Goal: Task Accomplishment & Management: Use online tool/utility

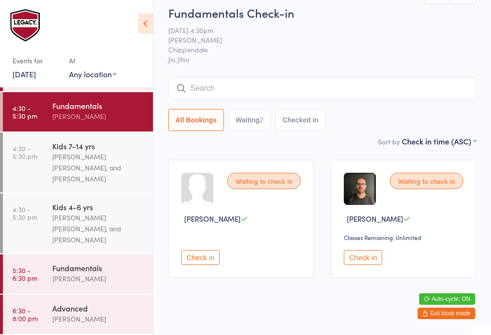
scroll to position [118, 0]
click at [83, 315] on div "[PERSON_NAME]" at bounding box center [98, 318] width 93 height 11
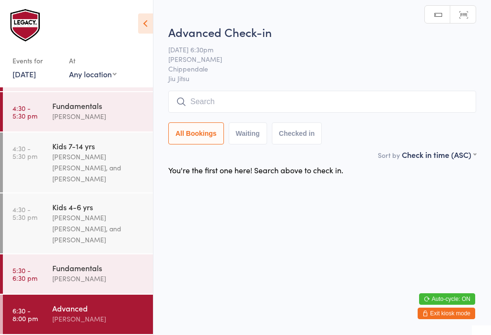
click at [265, 112] on input "search" at bounding box center [322, 102] width 308 height 22
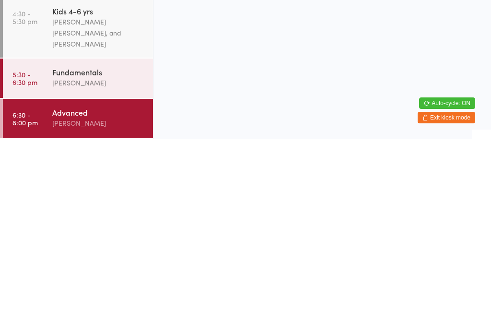
scroll to position [118, 0]
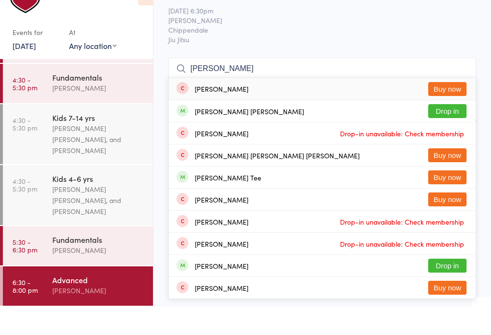
type input "Carlos"
click at [445, 132] on button "Drop in" at bounding box center [447, 139] width 38 height 14
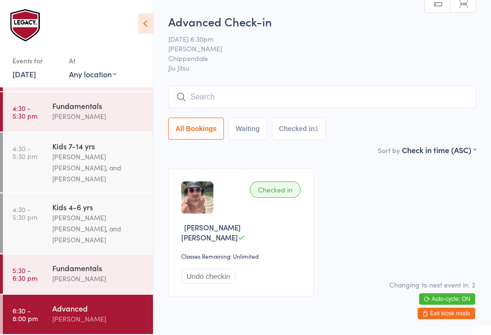
click at [47, 112] on link "4:30 - 5:30 pm Fundamentals Ricardo Laffranchi" at bounding box center [78, 111] width 150 height 39
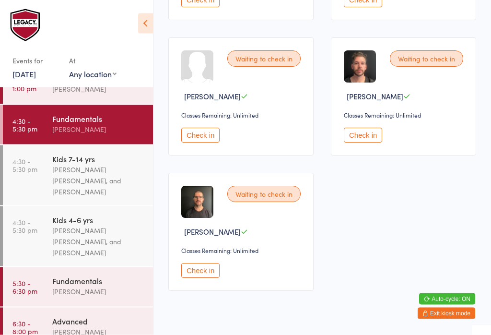
scroll to position [267, 0]
click at [190, 277] on button "Check in" at bounding box center [200, 269] width 38 height 15
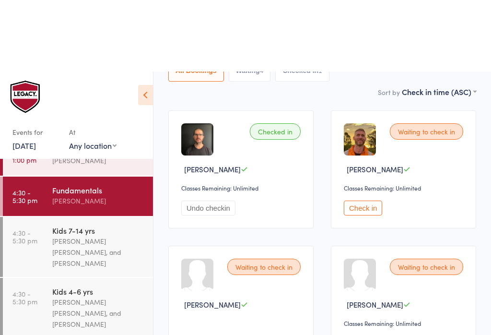
scroll to position [0, 0]
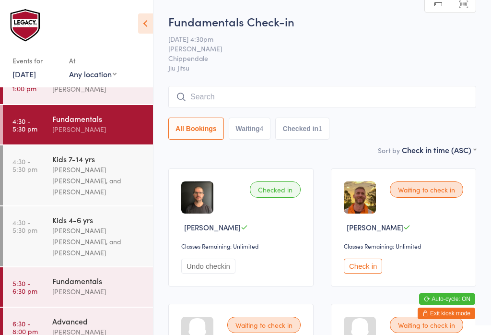
click at [298, 97] on input "search" at bounding box center [322, 97] width 308 height 22
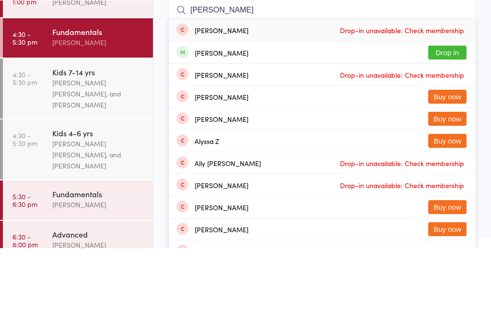
type input "Alic"
click at [431, 132] on button "Drop in" at bounding box center [447, 139] width 38 height 14
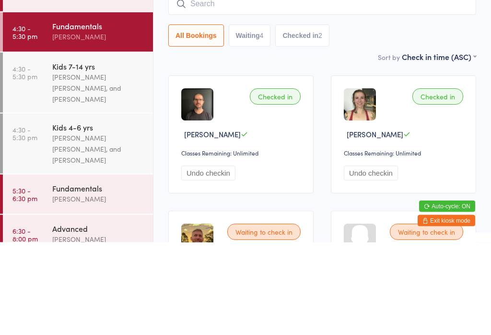
click at [339, 86] on input "search" at bounding box center [322, 97] width 308 height 22
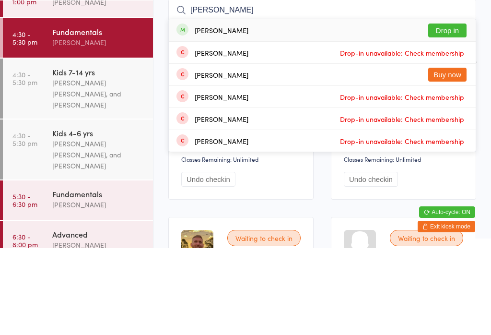
type input "Woody"
click at [446, 110] on button "Drop in" at bounding box center [447, 117] width 38 height 14
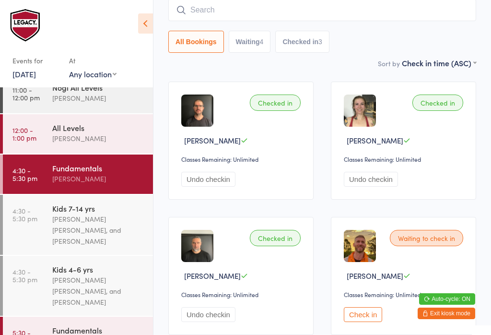
scroll to position [53, 0]
click at [101, 222] on div "[PERSON_NAME] [PERSON_NAME], and [PERSON_NAME]" at bounding box center [98, 230] width 93 height 33
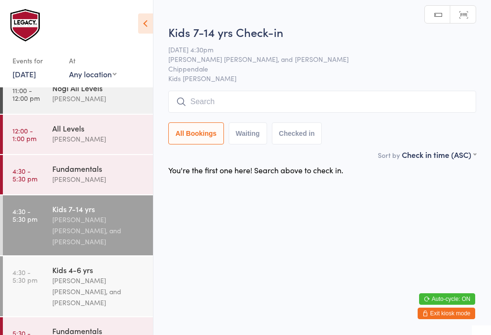
click at [263, 101] on input "search" at bounding box center [322, 102] width 308 height 22
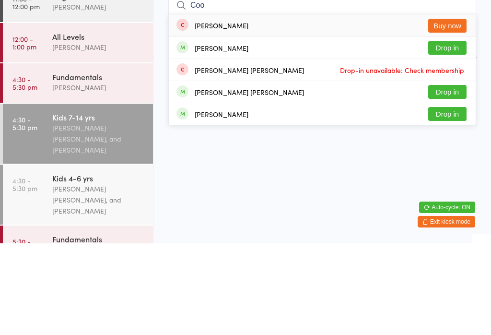
type input "Coo"
click at [240, 180] on div "Cooper McElroy" at bounding box center [249, 184] width 109 height 8
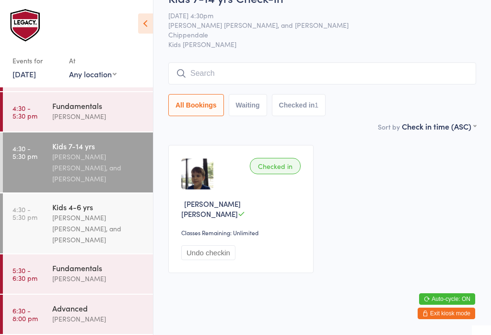
scroll to position [118, 0]
click at [112, 100] on div "Fundamentals" at bounding box center [98, 105] width 93 height 11
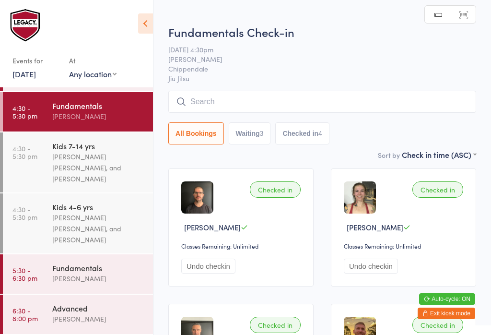
click at [307, 104] on input "search" at bounding box center [322, 102] width 308 height 22
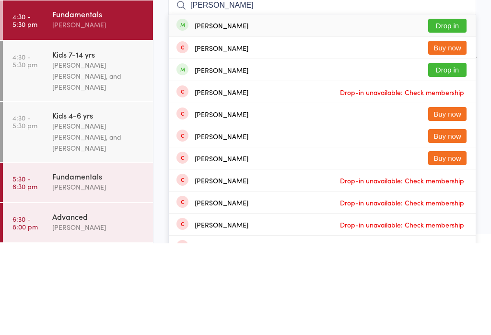
type input "Jackson wai"
click at [453, 110] on button "Drop in" at bounding box center [447, 117] width 38 height 14
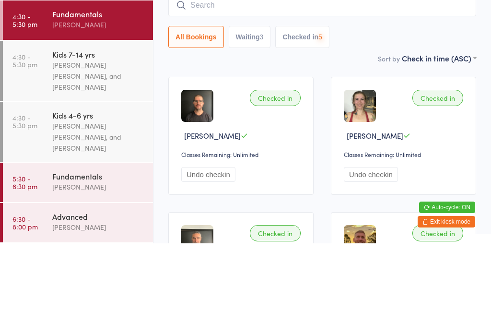
scroll to position [92, 0]
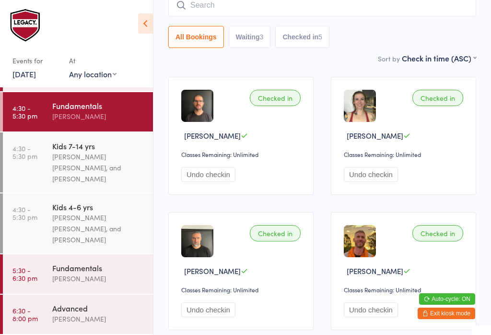
click at [118, 283] on div "[PERSON_NAME]" at bounding box center [98, 278] width 93 height 11
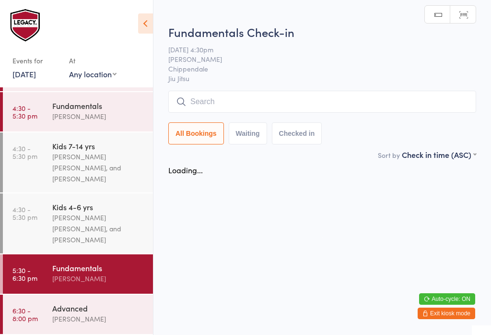
click at [340, 113] on input "search" at bounding box center [322, 102] width 308 height 22
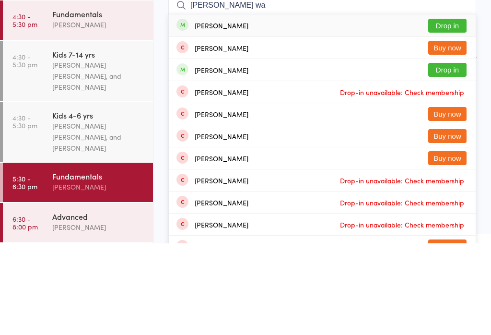
type input "Jackson wa"
click at [453, 110] on button "Drop in" at bounding box center [447, 117] width 38 height 14
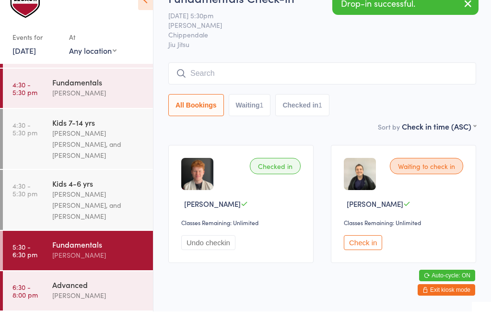
scroll to position [23, 0]
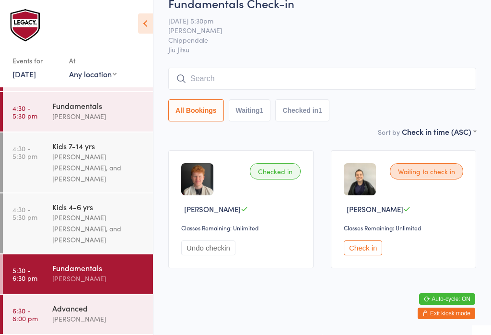
click at [104, 315] on div "[PERSON_NAME]" at bounding box center [98, 318] width 93 height 11
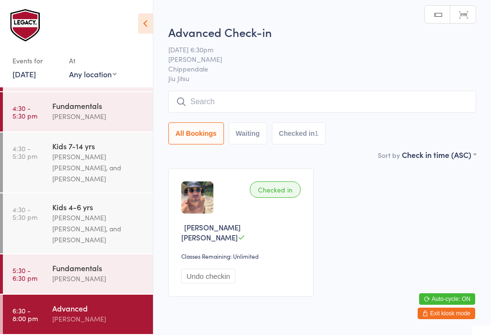
click at [382, 103] on input "search" at bounding box center [322, 102] width 308 height 22
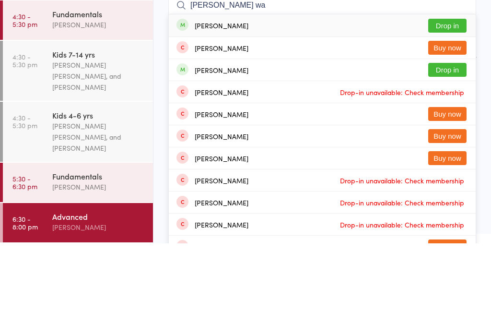
type input "Jackson wa"
click at [458, 110] on button "Drop in" at bounding box center [447, 117] width 38 height 14
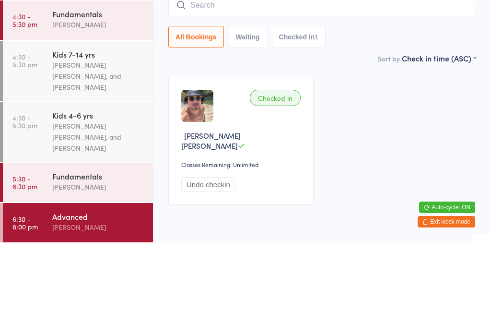
scroll to position [23, 0]
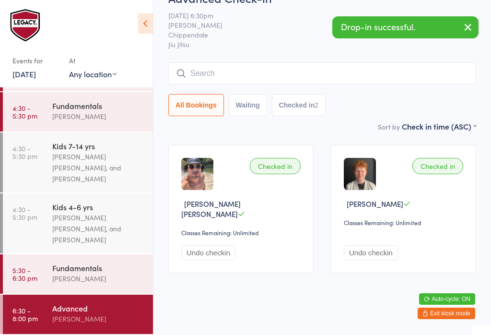
click at [71, 107] on div "Fundamentals" at bounding box center [98, 105] width 93 height 11
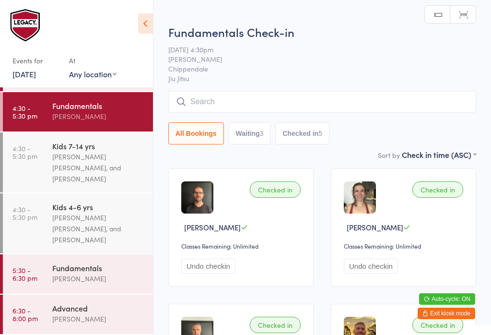
click at [235, 95] on input "search" at bounding box center [322, 102] width 308 height 22
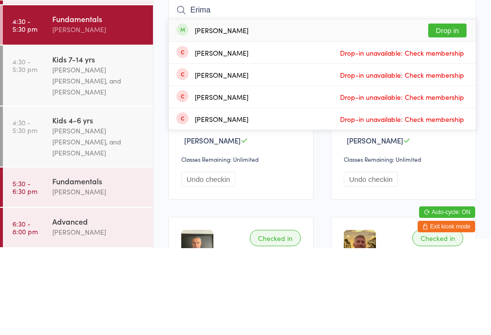
type input "Erima"
click at [450, 110] on button "Drop in" at bounding box center [447, 117] width 38 height 14
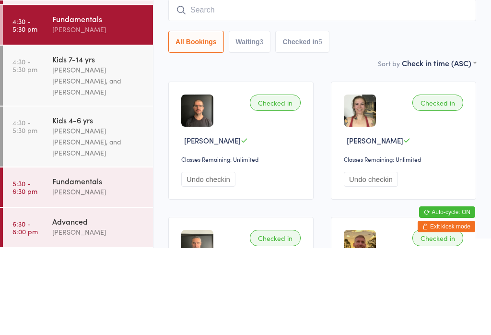
scroll to position [87, 0]
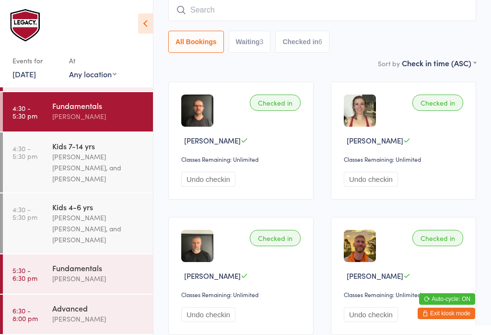
click at [351, 14] on input "search" at bounding box center [322, 10] width 308 height 22
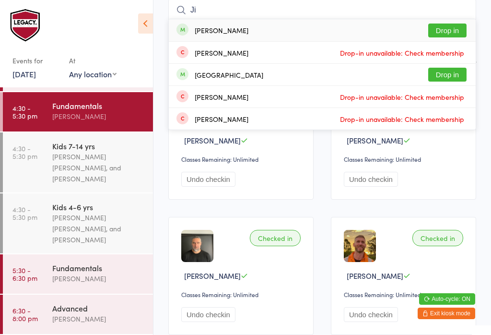
type input "Ji"
click at [446, 32] on button "Drop in" at bounding box center [447, 30] width 38 height 14
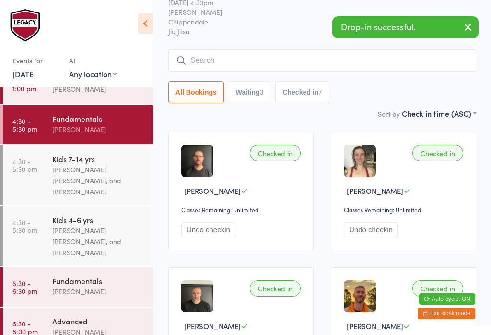
scroll to position [0, 0]
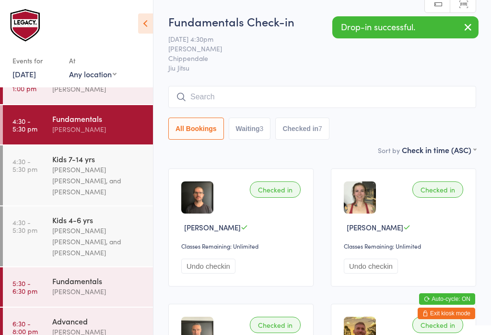
click at [72, 282] on div "Fundamentals" at bounding box center [98, 280] width 93 height 11
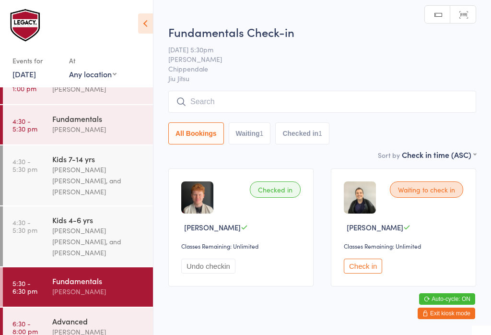
click at [281, 98] on input "search" at bounding box center [322, 102] width 308 height 22
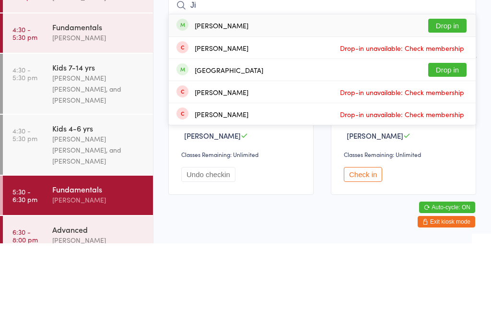
type input "Ji"
click at [458, 110] on button "Drop in" at bounding box center [447, 117] width 38 height 14
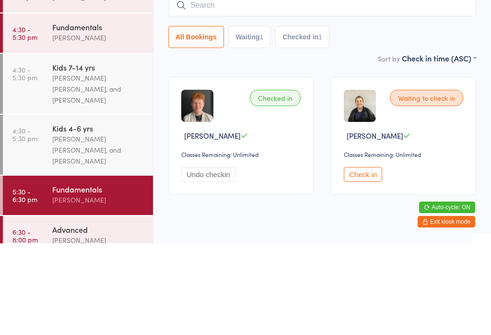
scroll to position [23, 0]
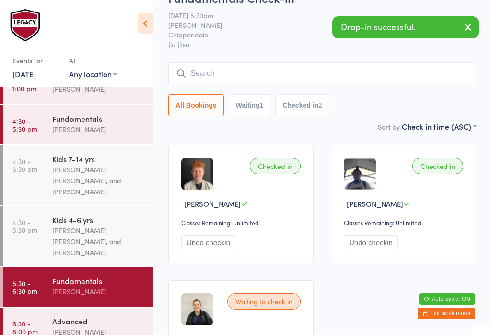
click at [83, 133] on div "[PERSON_NAME]" at bounding box center [98, 129] width 93 height 11
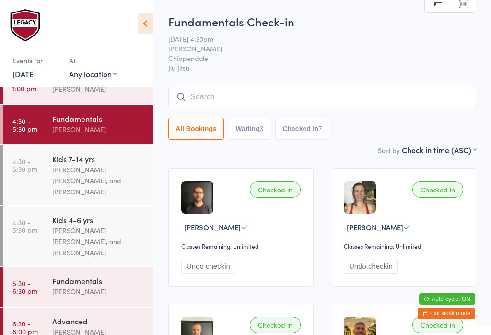
click at [110, 174] on div "[PERSON_NAME] [PERSON_NAME], and [PERSON_NAME]" at bounding box center [98, 180] width 93 height 33
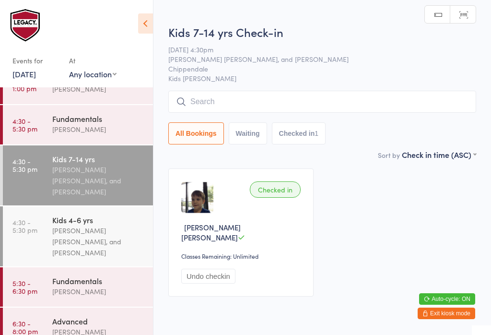
click at [251, 101] on input "search" at bounding box center [322, 102] width 308 height 22
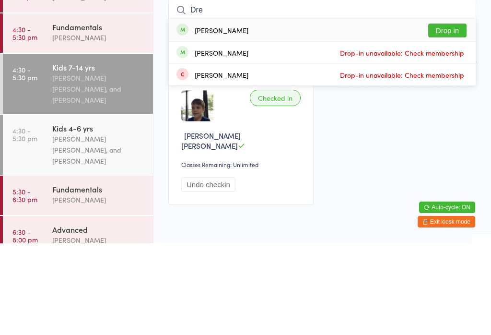
type input "Dre"
click at [451, 115] on button "Drop in" at bounding box center [447, 122] width 38 height 14
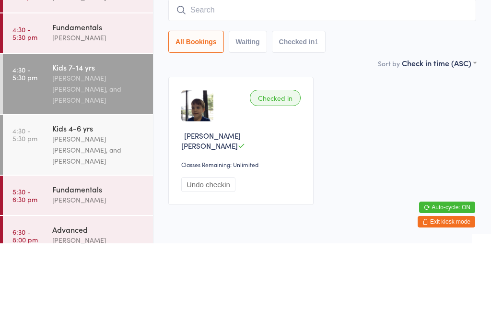
scroll to position [23, 0]
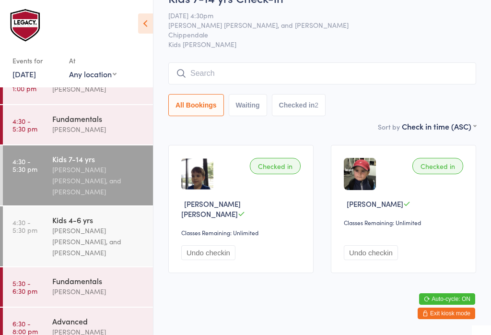
click at [93, 296] on div "[PERSON_NAME]" at bounding box center [98, 291] width 93 height 11
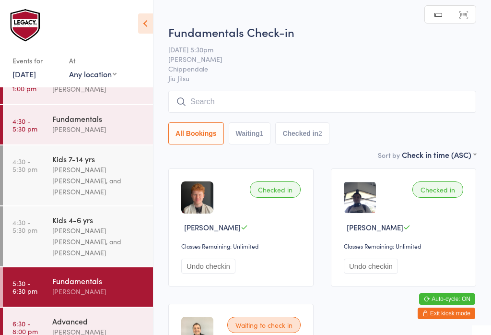
click at [275, 106] on input "search" at bounding box center [322, 102] width 308 height 22
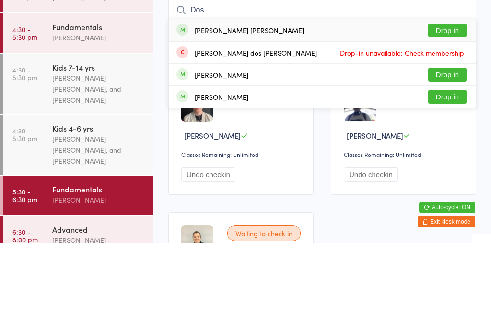
type input "Dos"
click at [455, 115] on button "Drop in" at bounding box center [447, 122] width 38 height 14
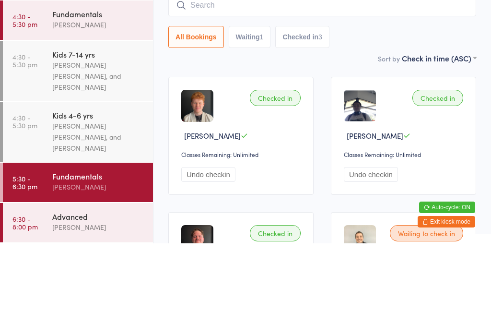
scroll to position [118, 0]
click at [82, 201] on div "Kids 4-6 yrs" at bounding box center [98, 206] width 93 height 11
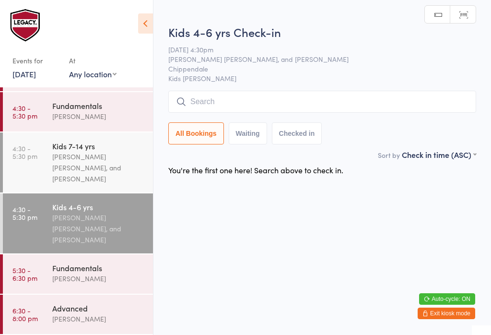
click at [206, 103] on input "search" at bounding box center [322, 102] width 308 height 22
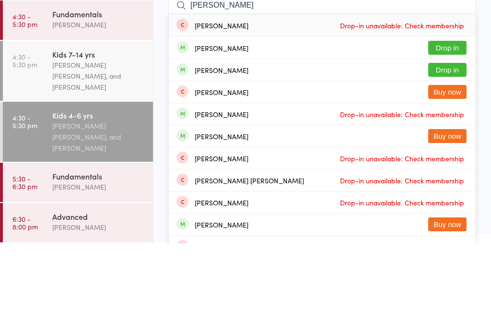
type input "Lucas"
click at [450, 132] on button "Drop in" at bounding box center [447, 139] width 38 height 14
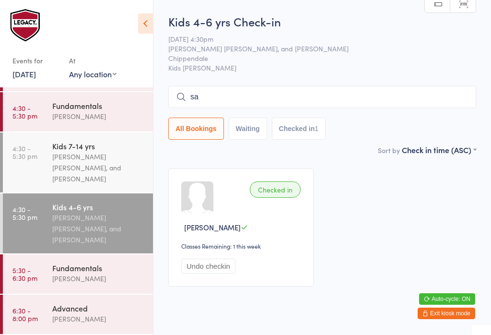
type input "sam"
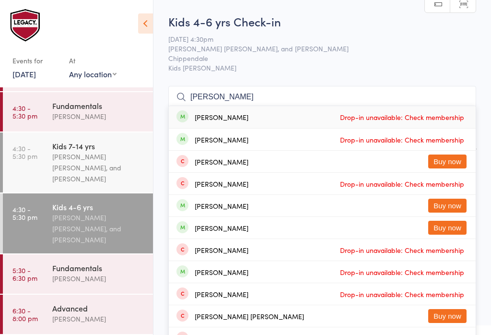
scroll to position [103, 0]
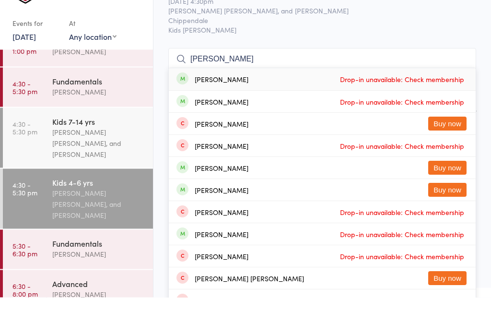
click at [76, 124] on div "[PERSON_NAME]" at bounding box center [98, 129] width 93 height 11
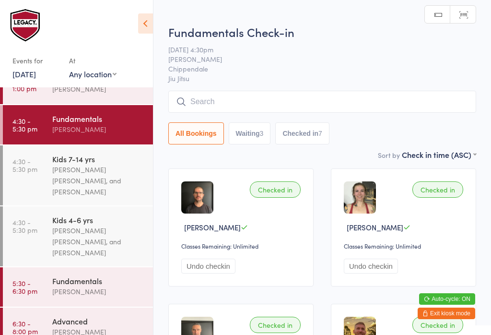
click at [229, 110] on input "search" at bounding box center [322, 102] width 308 height 22
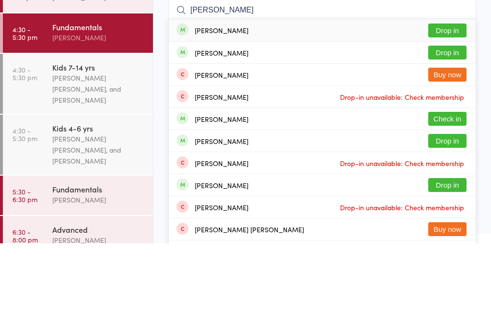
type input "Sam"
click at [446, 115] on button "Drop in" at bounding box center [447, 122] width 38 height 14
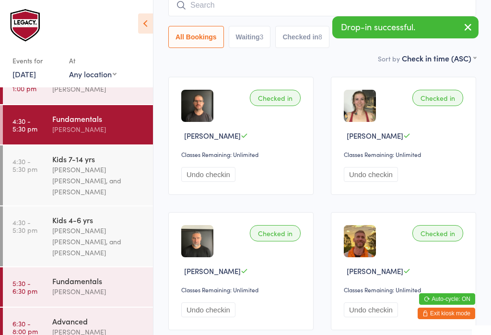
click at [88, 290] on div "[PERSON_NAME]" at bounding box center [98, 291] width 93 height 11
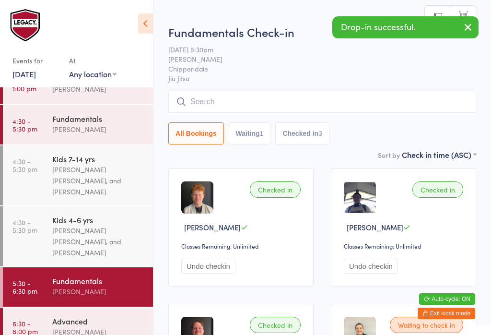
click at [234, 103] on input "search" at bounding box center [322, 102] width 308 height 22
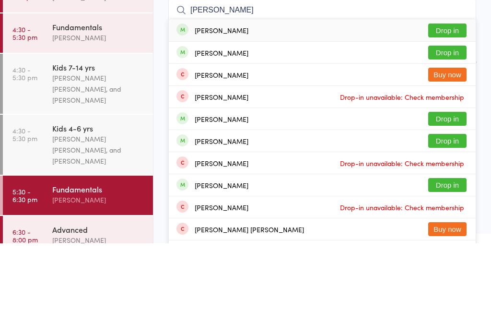
type input "Sam"
click at [446, 115] on button "Drop in" at bounding box center [447, 122] width 38 height 14
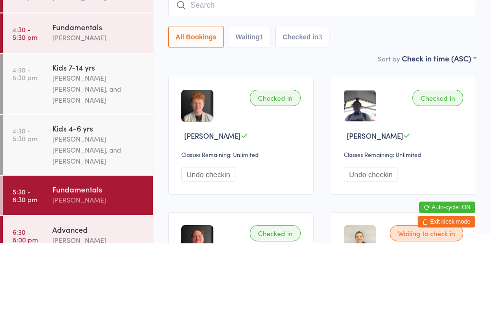
scroll to position [92, 0]
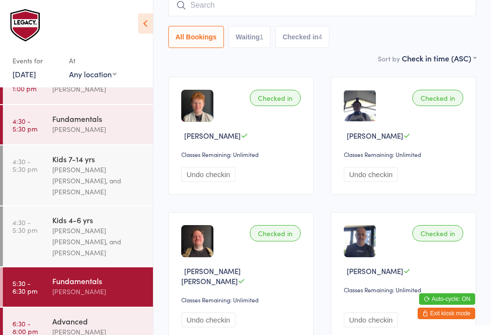
click at [76, 125] on div "[PERSON_NAME]" at bounding box center [98, 129] width 93 height 11
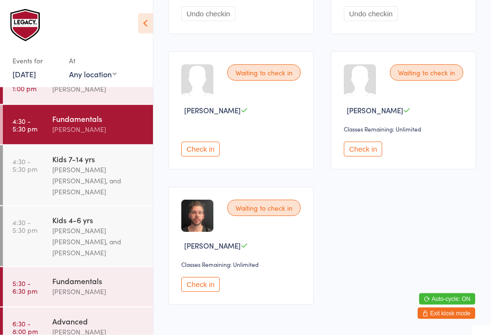
scroll to position [658, 0]
click at [200, 291] on button "Check in" at bounding box center [200, 284] width 38 height 15
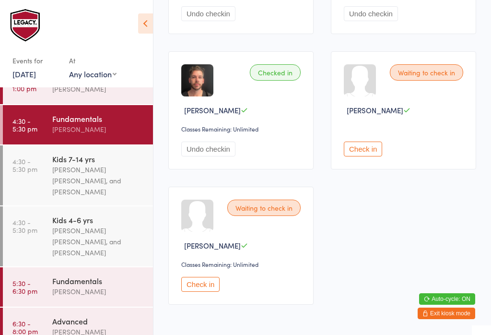
click at [130, 180] on div "[PERSON_NAME] [PERSON_NAME], and [PERSON_NAME]" at bounding box center [98, 180] width 93 height 33
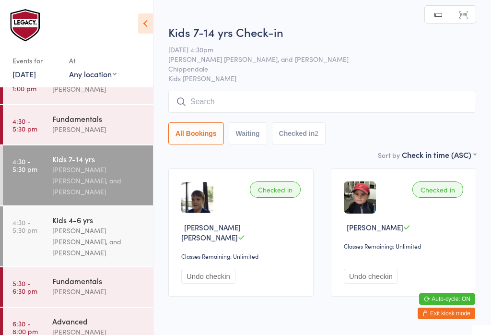
click at [371, 96] on input "search" at bounding box center [322, 102] width 308 height 22
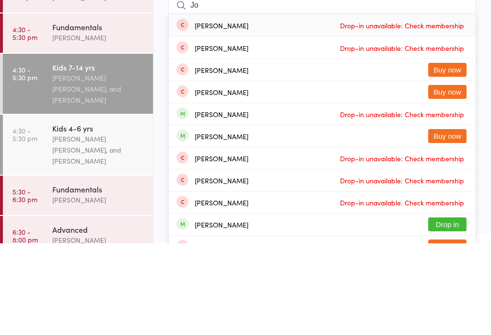
type input "J"
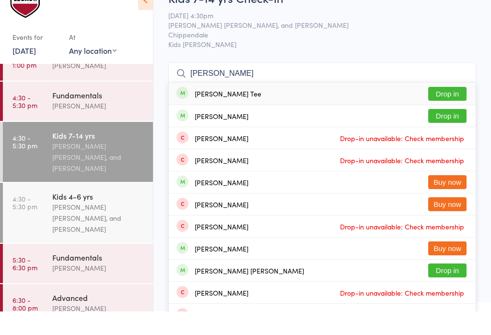
type input "Carter"
click at [456, 110] on button "Drop in" at bounding box center [447, 117] width 38 height 14
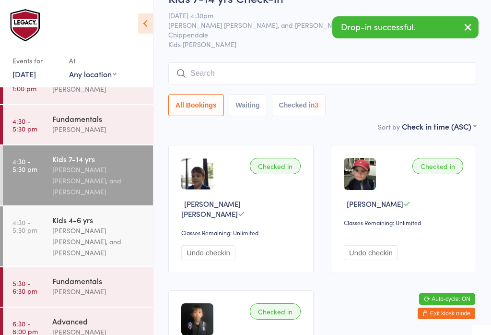
click at [363, 66] on input "search" at bounding box center [322, 73] width 308 height 22
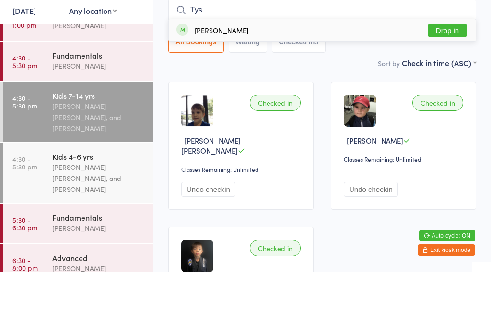
type input "Tys"
click at [451, 87] on button "Drop in" at bounding box center [447, 94] width 38 height 14
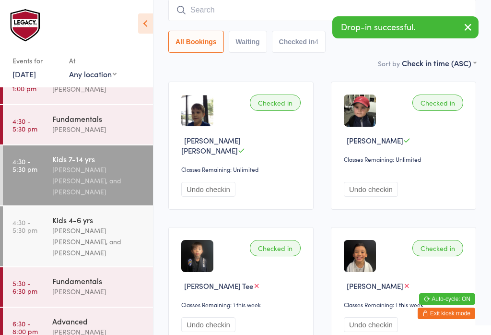
scroll to position [0, 0]
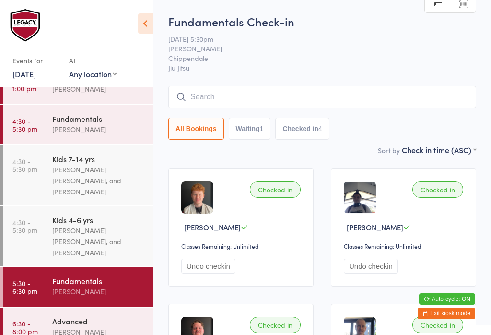
click at [411, 95] on input "search" at bounding box center [322, 97] width 308 height 22
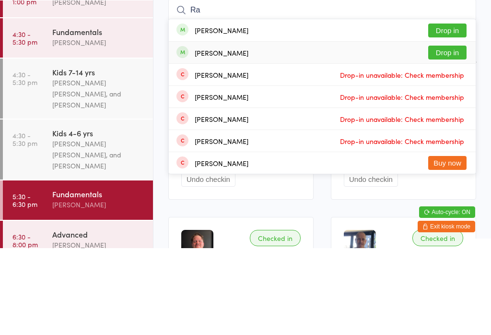
type input "Ra"
click at [326, 128] on div "Raisa Zekri Drop in" at bounding box center [322, 139] width 307 height 22
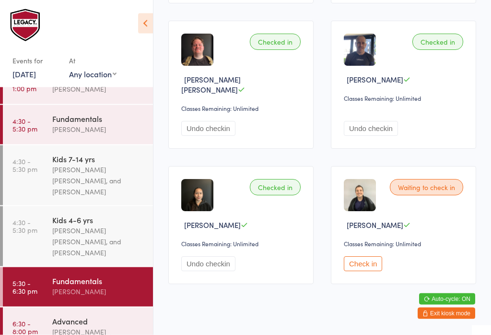
scroll to position [284, 0]
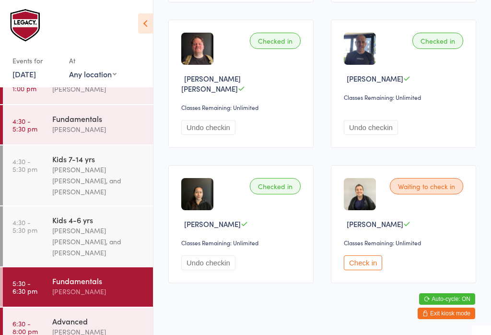
click at [80, 280] on div "Fundamentals" at bounding box center [98, 280] width 93 height 11
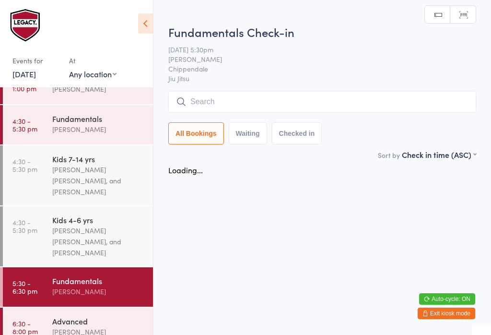
scroll to position [0, 0]
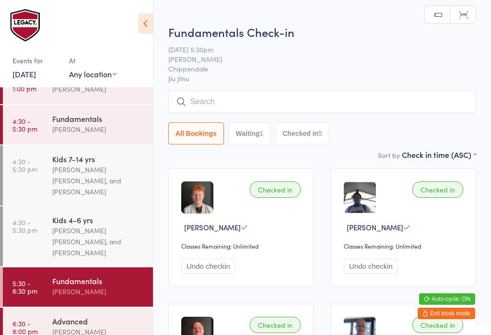
click at [201, 101] on input "search" at bounding box center [322, 102] width 308 height 22
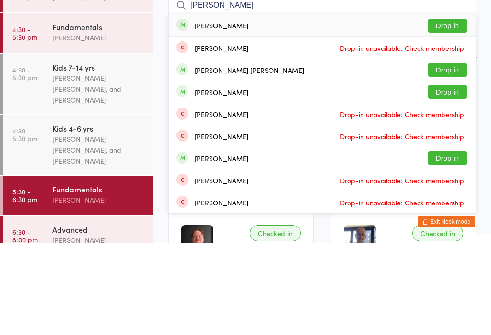
type input "[PERSON_NAME]"
click at [443, 110] on button "Drop in" at bounding box center [447, 117] width 38 height 14
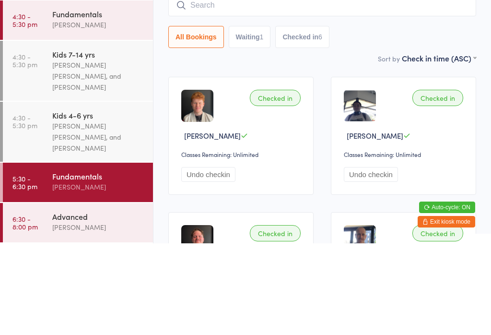
scroll to position [118, 0]
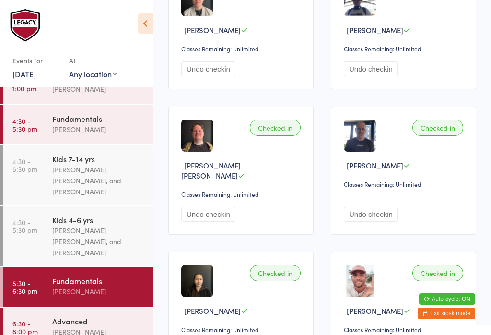
scroll to position [197, 0]
click at [68, 330] on div "[PERSON_NAME]" at bounding box center [98, 331] width 93 height 11
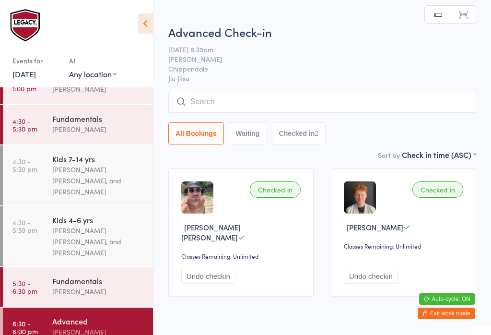
click at [215, 96] on input "search" at bounding box center [322, 102] width 308 height 22
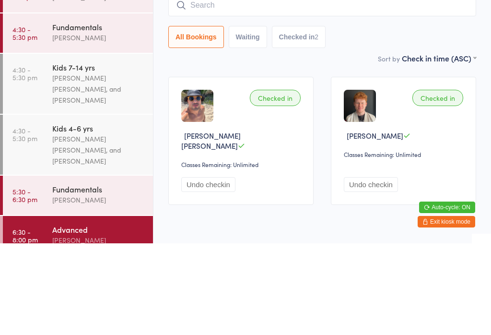
click at [423, 117] on div "All Bookings Waiting Checked in 2" at bounding box center [322, 128] width 308 height 22
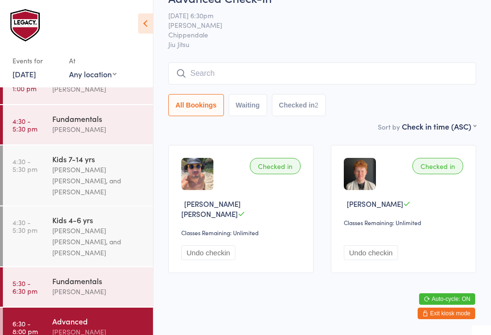
click at [422, 23] on span "[PERSON_NAME]" at bounding box center [314, 25] width 293 height 10
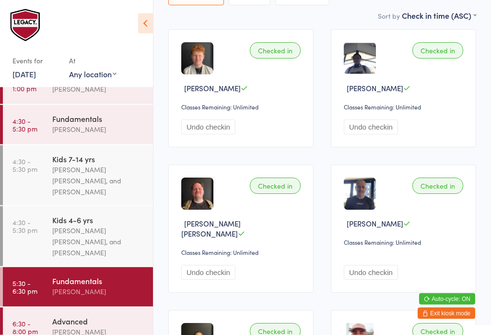
scroll to position [139, 0]
click at [94, 334] on div "[PERSON_NAME]" at bounding box center [98, 331] width 93 height 11
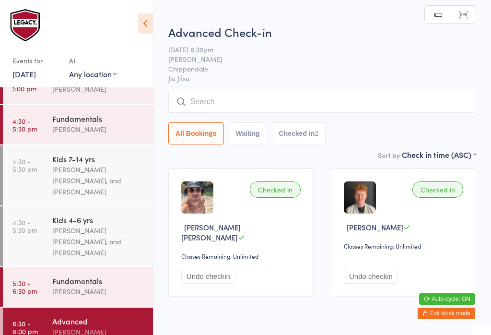
click at [259, 107] on input "search" at bounding box center [322, 102] width 308 height 22
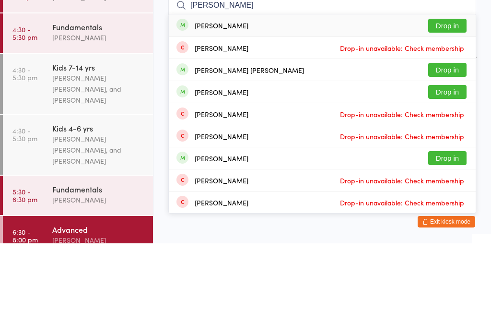
type input "[PERSON_NAME]"
click at [447, 110] on button "Drop in" at bounding box center [447, 117] width 38 height 14
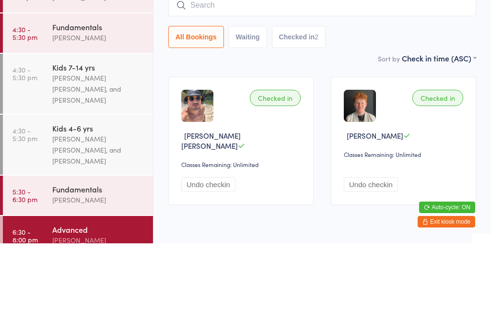
scroll to position [23, 0]
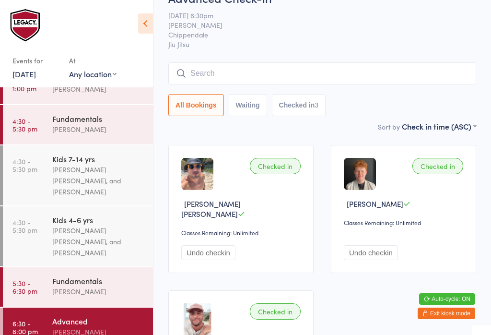
click at [336, 79] on input "search" at bounding box center [322, 73] width 308 height 22
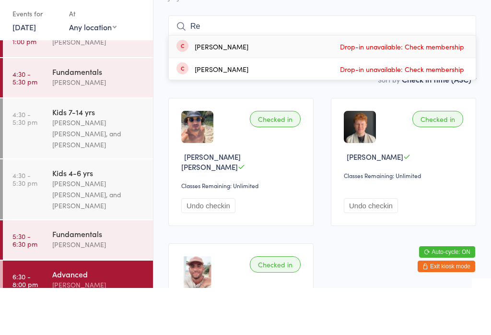
type input "R"
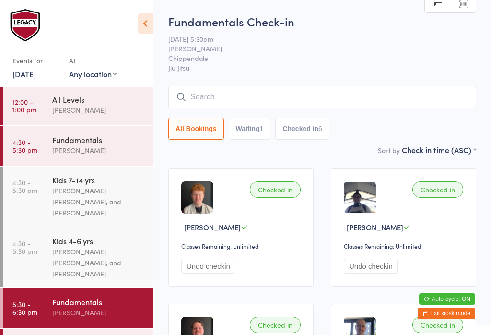
scroll to position [95, 0]
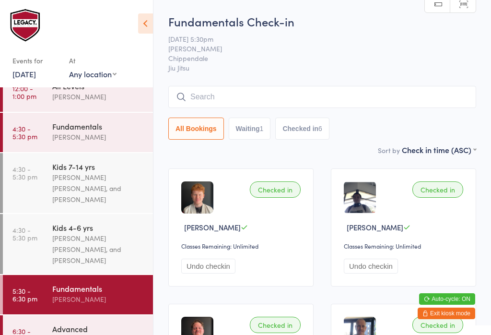
click at [233, 96] on input "search" at bounding box center [322, 97] width 308 height 22
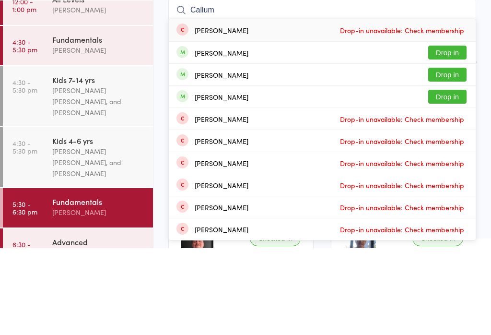
type input "Callum"
click at [452, 154] on button "Drop in" at bounding box center [447, 161] width 38 height 14
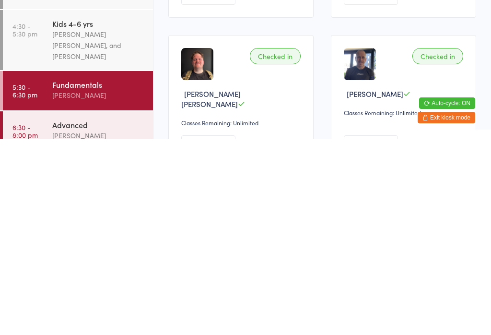
scroll to position [103, 0]
click at [86, 315] on div "Advanced" at bounding box center [98, 320] width 93 height 11
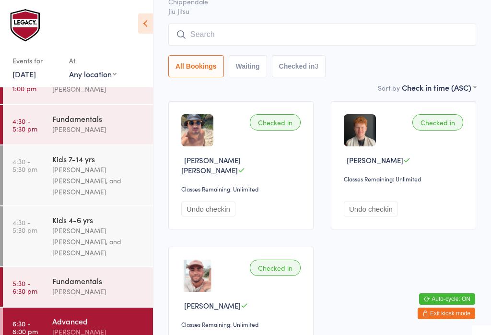
click at [266, 42] on input "search" at bounding box center [322, 34] width 308 height 22
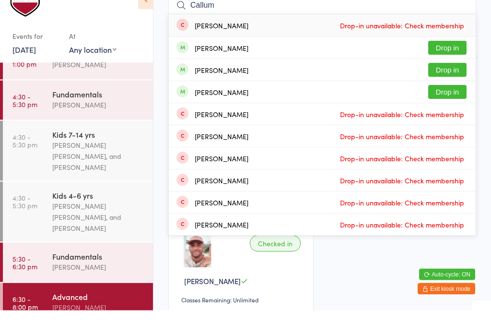
type input "Callum"
click at [451, 88] on button "Drop in" at bounding box center [447, 95] width 38 height 14
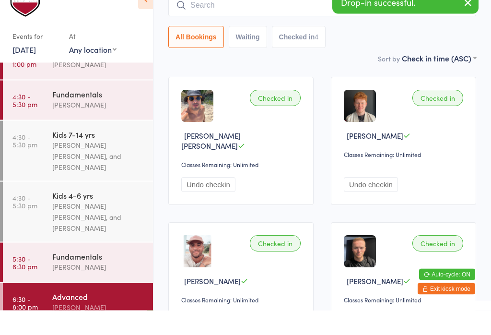
click at [96, 113] on div "Fundamentals" at bounding box center [98, 118] width 93 height 11
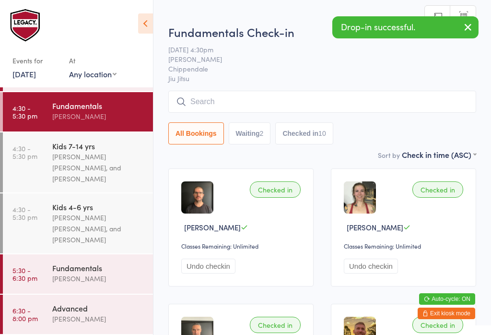
scroll to position [118, 0]
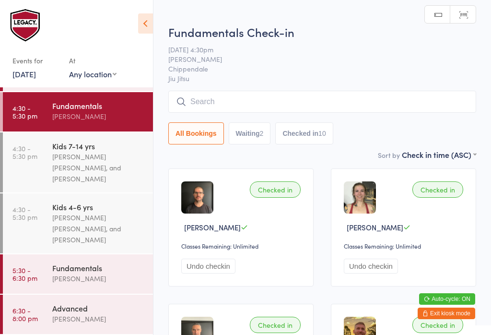
click at [85, 288] on div "Fundamentals [PERSON_NAME]" at bounding box center [102, 273] width 101 height 38
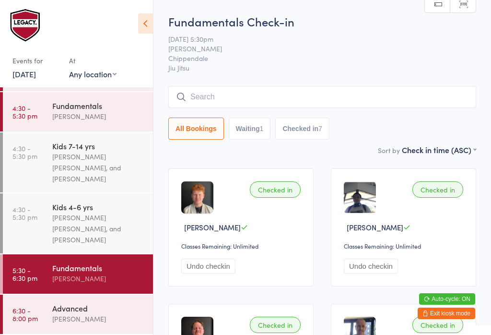
click at [268, 83] on div "Fundamentals Check-in [DATE] 5:30pm [PERSON_NAME] Chippendale Jiu Jitsu Manual …" at bounding box center [322, 78] width 308 height 131
click at [267, 108] on input "search" at bounding box center [322, 97] width 308 height 22
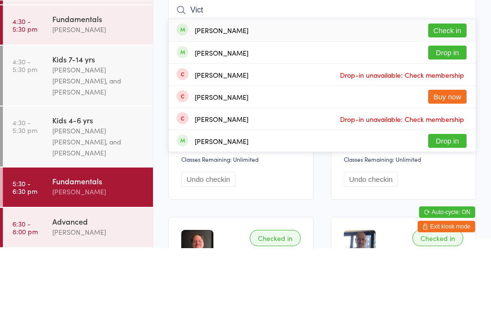
type input "Vict"
click at [305, 106] on div "[PERSON_NAME] Check in" at bounding box center [322, 117] width 307 height 22
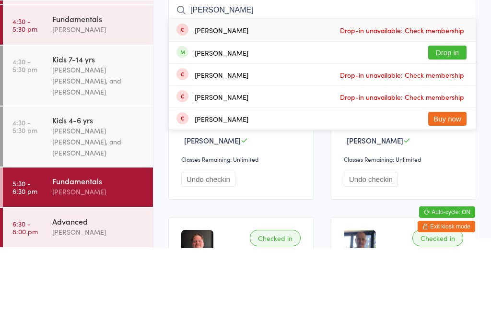
type input "[PERSON_NAME]"
click at [448, 132] on button "Drop in" at bounding box center [447, 139] width 38 height 14
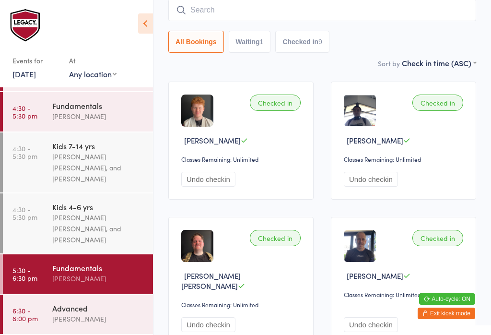
click at [255, 8] on input "search" at bounding box center [322, 10] width 308 height 22
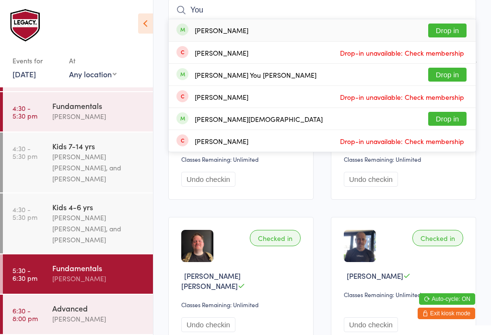
type input "You"
click at [447, 120] on button "Drop in" at bounding box center [447, 119] width 38 height 14
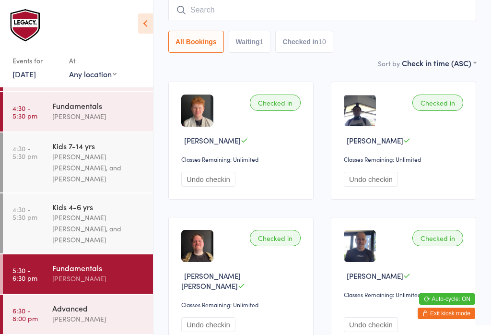
click at [331, 15] on input "search" at bounding box center [322, 10] width 308 height 22
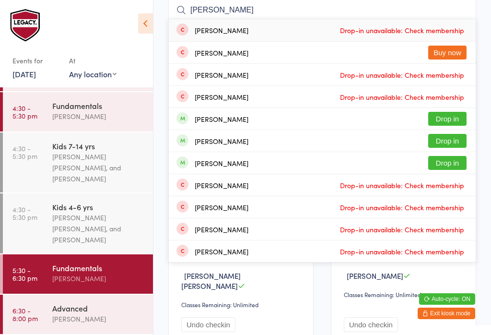
type input "[PERSON_NAME]"
click at [454, 125] on button "Drop in" at bounding box center [447, 119] width 38 height 14
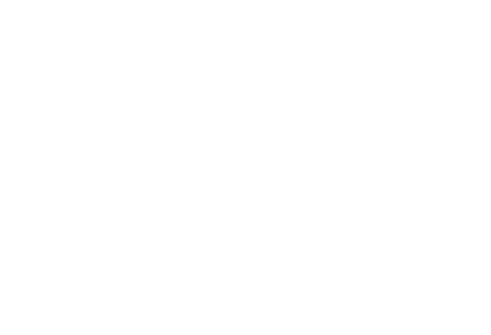
scroll to position [711, 0]
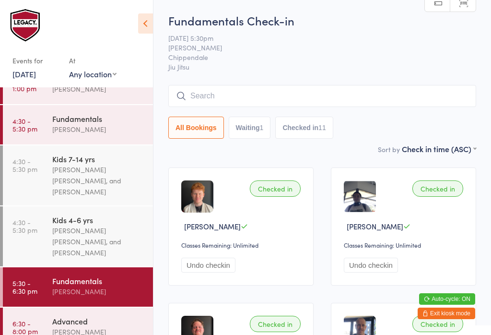
scroll to position [0, 0]
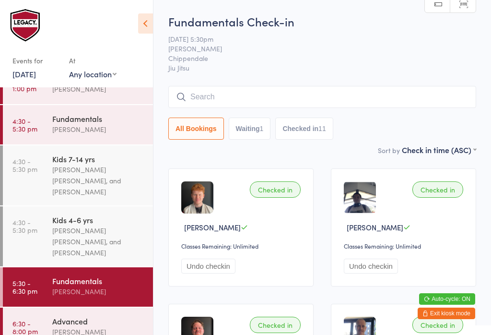
click at [292, 89] on input "search" at bounding box center [322, 97] width 308 height 22
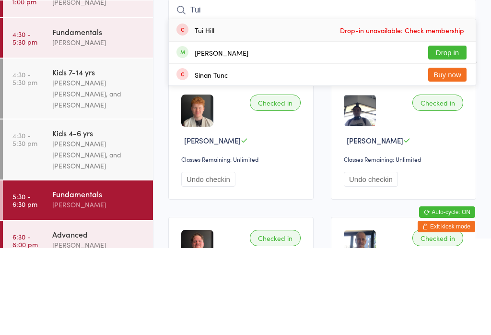
type input "Tui"
click at [451, 132] on button "Drop in" at bounding box center [447, 139] width 38 height 14
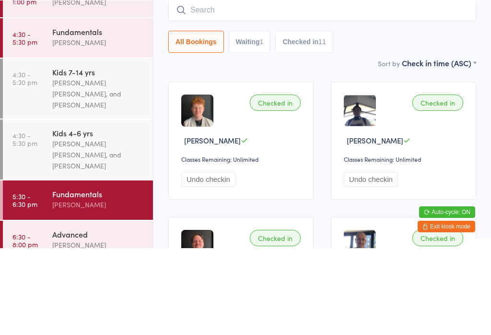
scroll to position [87, 0]
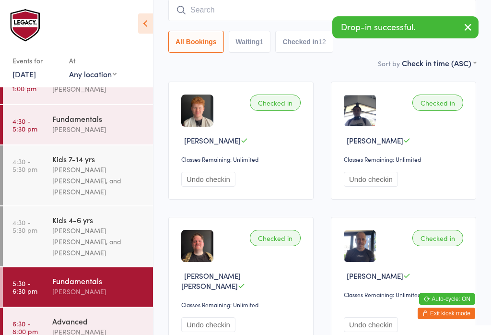
click at [105, 319] on div "Advanced" at bounding box center [98, 320] width 93 height 11
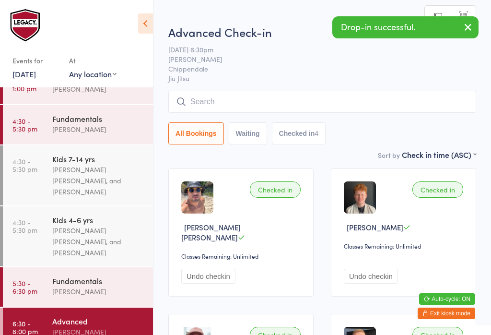
click at [259, 113] on input "search" at bounding box center [322, 102] width 308 height 22
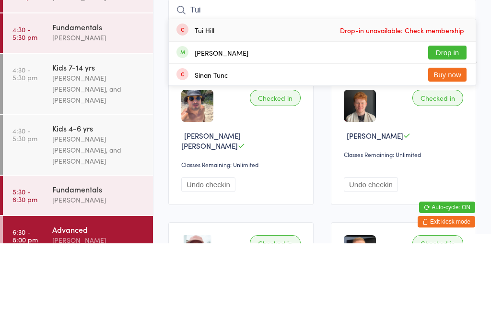
type input "Tui"
click at [455, 137] on button "Drop in" at bounding box center [447, 144] width 38 height 14
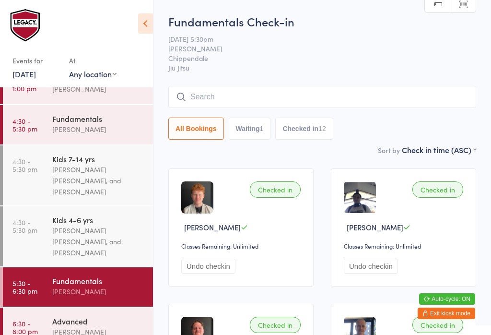
click at [289, 95] on input "search" at bounding box center [322, 97] width 308 height 22
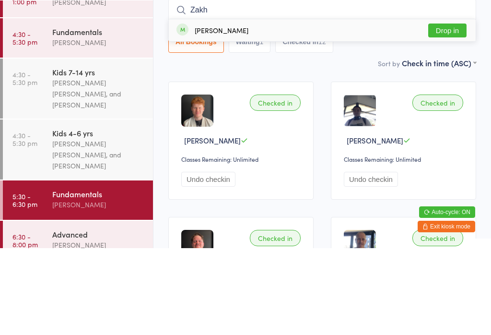
type input "Zakh"
click at [268, 106] on div "[PERSON_NAME] Drop in" at bounding box center [322, 117] width 307 height 22
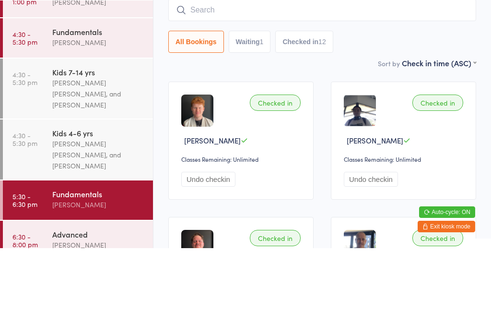
click at [248, 144] on div "Sort by Check in time (ASC) First name (ASC) First name (DESC) Last name (ASC) …" at bounding box center [322, 149] width 308 height 11
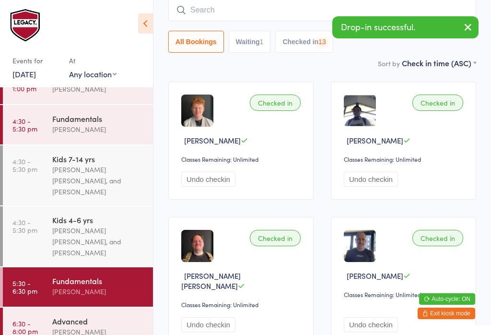
click at [93, 315] on div "Advanced [PERSON_NAME]" at bounding box center [102, 326] width 101 height 38
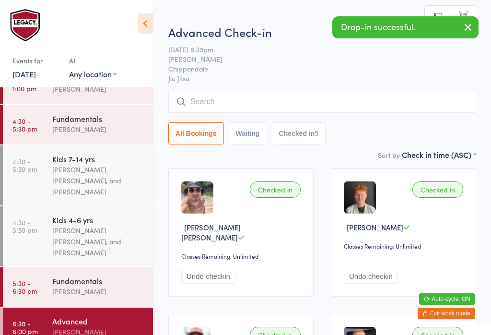
click at [252, 97] on input "search" at bounding box center [322, 102] width 308 height 22
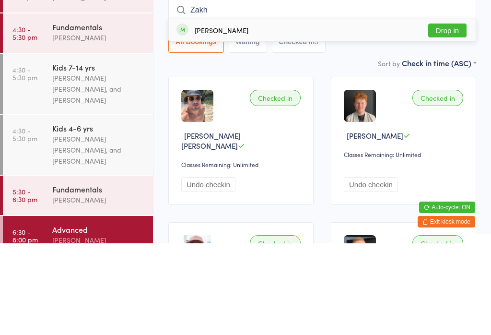
type input "Zakh"
click at [287, 111] on div "[PERSON_NAME] Drop in" at bounding box center [322, 122] width 307 height 22
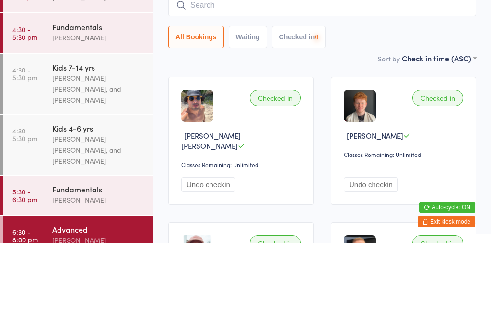
click at [272, 168] on div "Checked in [PERSON_NAME] [PERSON_NAME] Classes Remaining: Unlimited Undo checkin" at bounding box center [240, 232] width 145 height 128
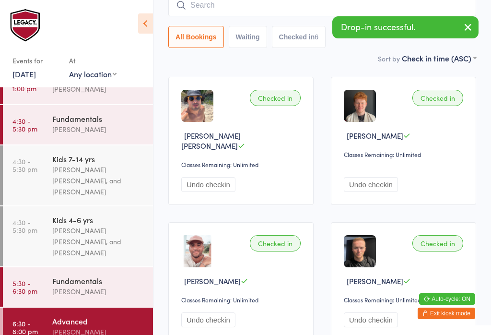
click at [111, 286] on div "Fundamentals" at bounding box center [98, 280] width 93 height 11
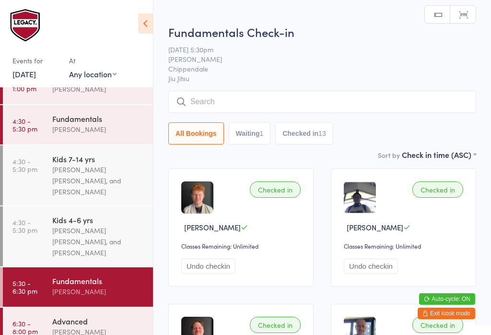
click at [246, 102] on input "search" at bounding box center [322, 102] width 308 height 22
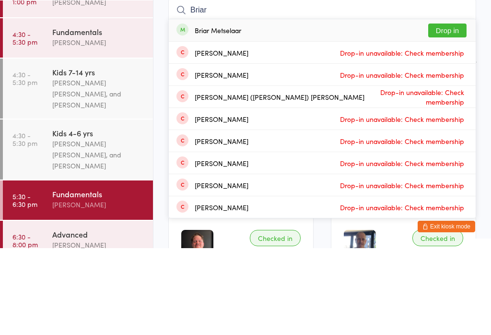
type input "Briar"
click at [452, 110] on button "Drop in" at bounding box center [447, 117] width 38 height 14
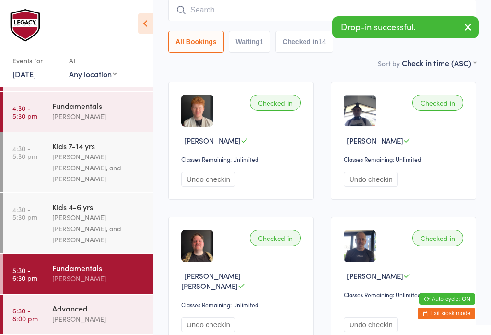
scroll to position [118, 0]
click at [122, 321] on div "[PERSON_NAME]" at bounding box center [98, 318] width 93 height 11
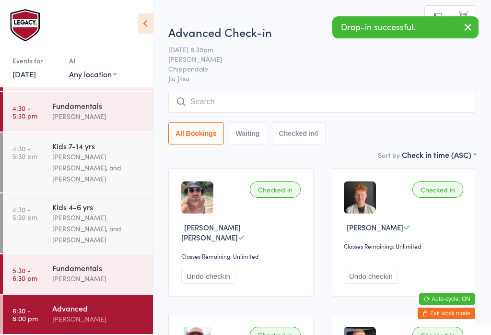
click at [245, 93] on input "search" at bounding box center [322, 102] width 308 height 22
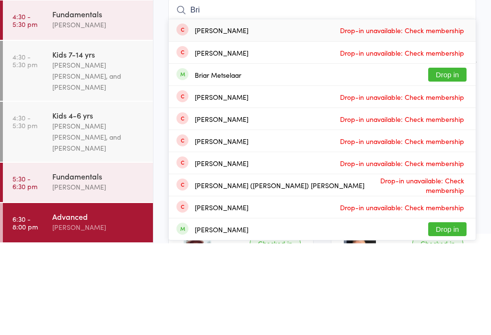
type input "Bri"
click at [442, 177] on li "[PERSON_NAME] Drop-in unavailable: Check membership" at bounding box center [322, 188] width 307 height 22
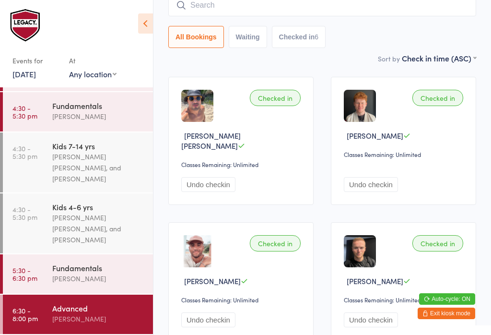
scroll to position [118, 0]
click at [96, 271] on div "Fundamentals" at bounding box center [98, 267] width 93 height 11
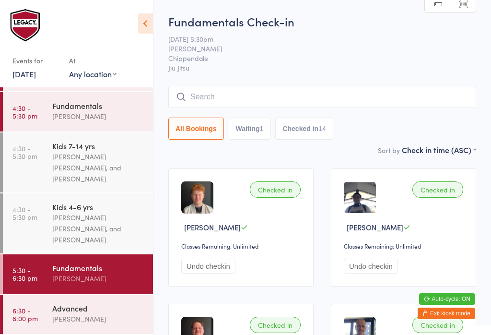
click at [355, 95] on input "search" at bounding box center [322, 97] width 308 height 22
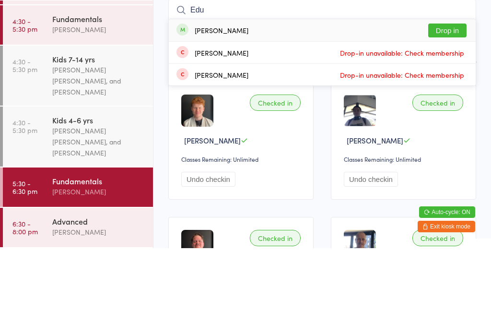
type input "Edu"
click at [452, 110] on button "Drop in" at bounding box center [447, 117] width 38 height 14
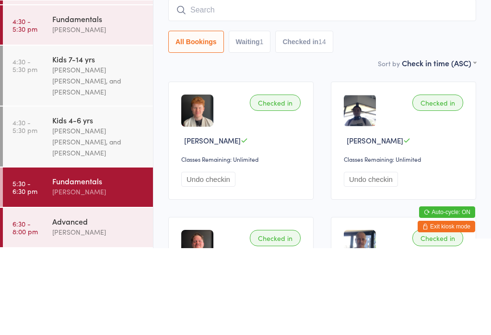
scroll to position [87, 0]
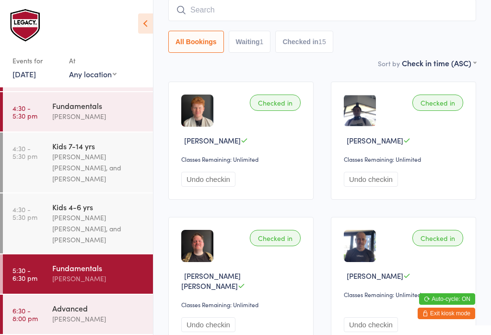
click at [238, 6] on input "search" at bounding box center [322, 10] width 308 height 22
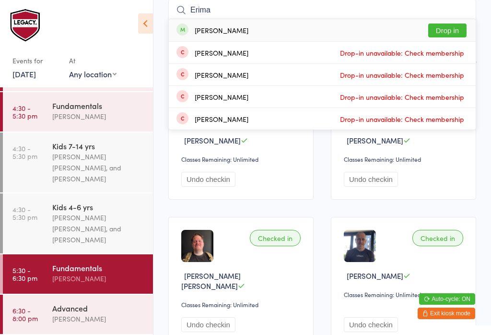
type input "Erima"
click at [450, 29] on button "Drop in" at bounding box center [447, 30] width 38 height 14
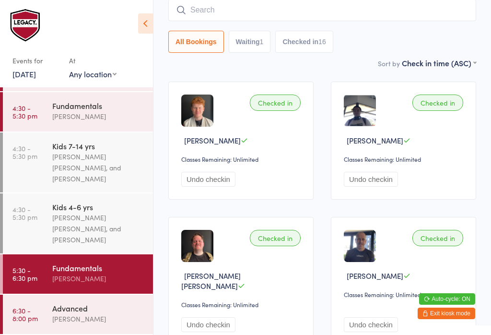
click at [204, 14] on input "search" at bounding box center [322, 10] width 308 height 22
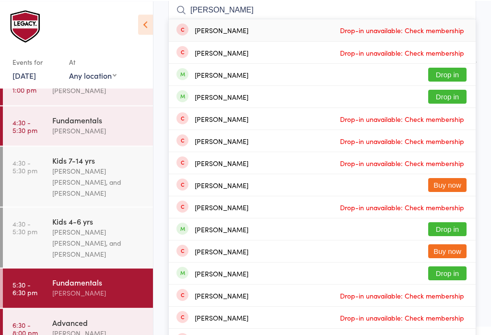
scroll to position [88, 0]
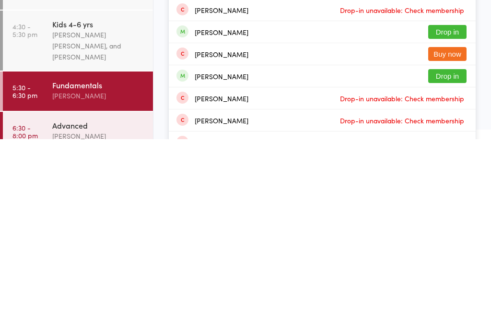
type input "[PERSON_NAME]"
click at [268, 283] on div "[PERSON_NAME] Drop-in unavailable: Check membership" at bounding box center [322, 294] width 307 height 22
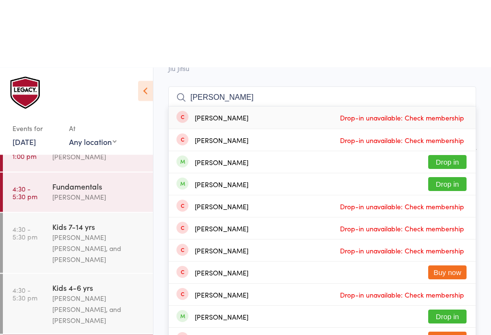
scroll to position [68, 0]
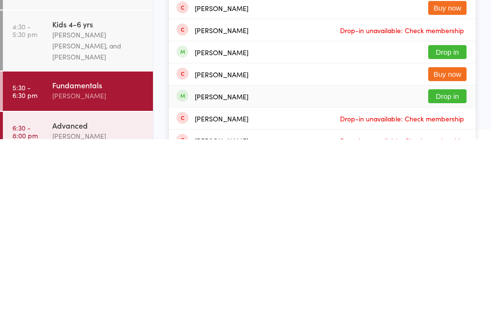
type input "[PERSON_NAME]"
click at [388, 281] on div "[PERSON_NAME] Drop in" at bounding box center [322, 292] width 307 height 22
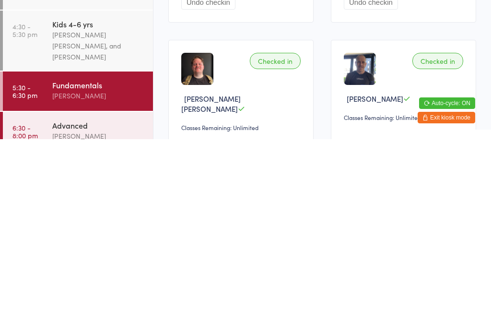
click at [312, 235] on div "Checked in [PERSON_NAME] [PERSON_NAME] Classes Remaining: Unlimited Undo checkin" at bounding box center [240, 299] width 145 height 128
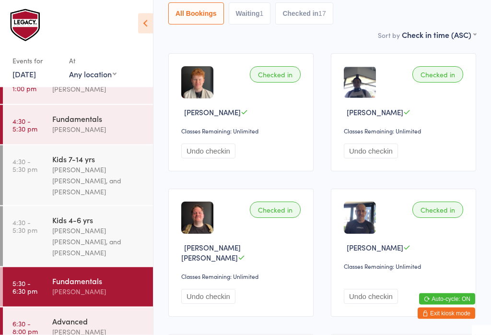
scroll to position [0, 0]
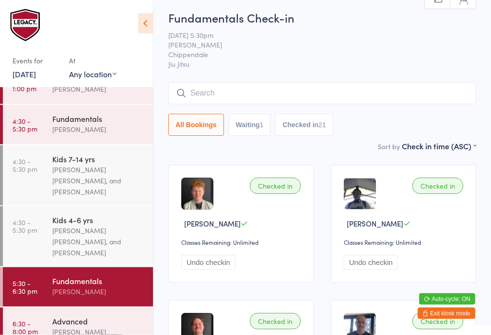
click at [315, 122] on button "Checked in 21" at bounding box center [304, 125] width 58 height 22
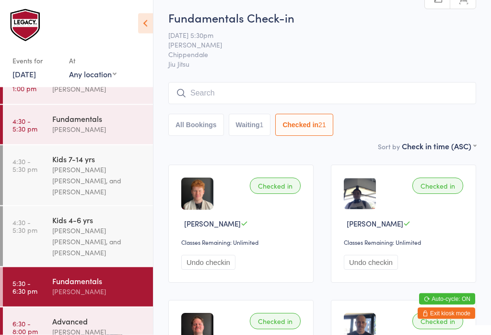
scroll to position [4, 0]
click at [255, 126] on button "Waiting 1" at bounding box center [250, 125] width 42 height 22
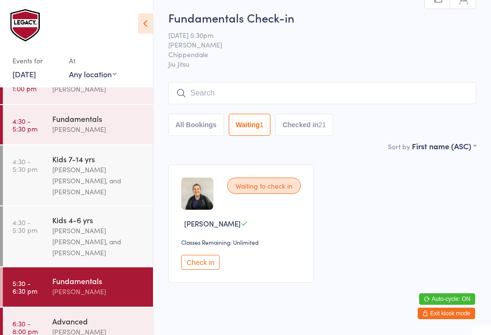
click at [198, 124] on button "All Bookings" at bounding box center [196, 125] width 56 height 22
select select "4"
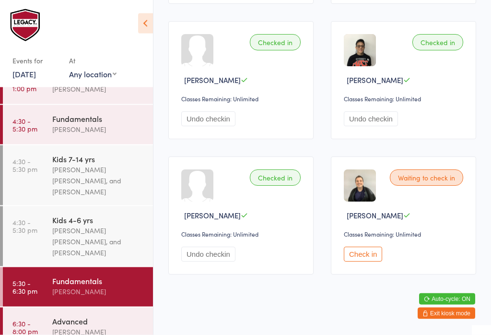
scroll to position [1385, 0]
click at [117, 122] on div "Fundamentals" at bounding box center [98, 118] width 93 height 11
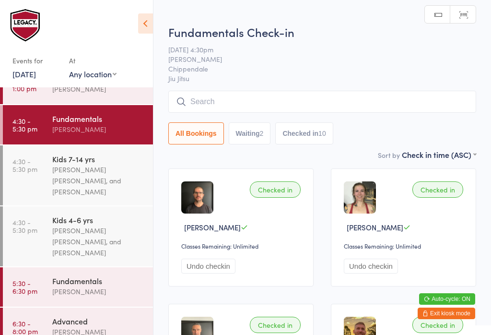
click at [248, 139] on button "Waiting 2" at bounding box center [250, 133] width 42 height 22
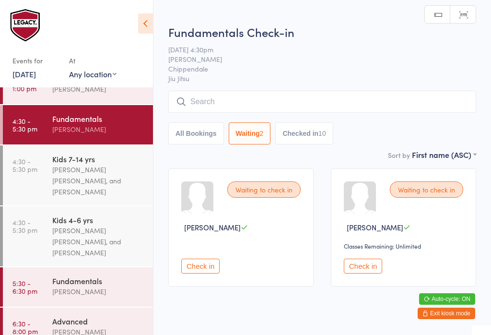
click at [210, 131] on button "All Bookings" at bounding box center [196, 133] width 56 height 22
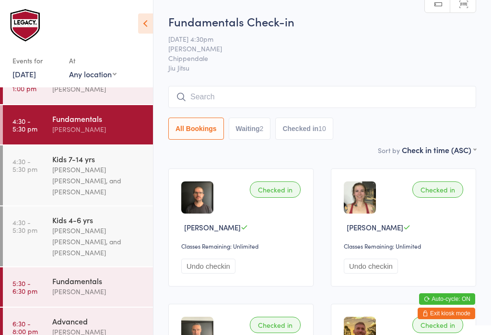
click at [304, 136] on button "Checked in 10" at bounding box center [304, 128] width 58 height 22
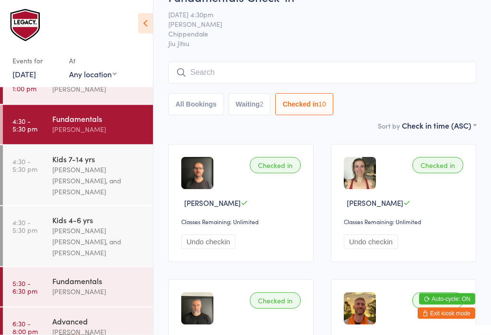
click at [254, 104] on button "Waiting 2" at bounding box center [250, 104] width 42 height 22
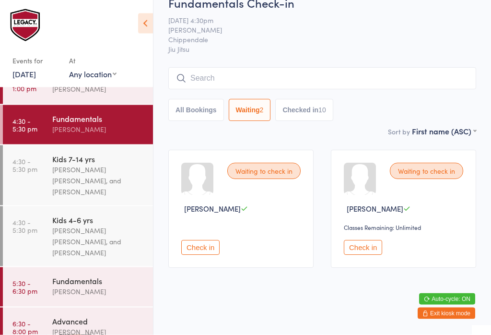
scroll to position [23, 0]
click at [190, 105] on button "All Bookings" at bounding box center [196, 110] width 56 height 22
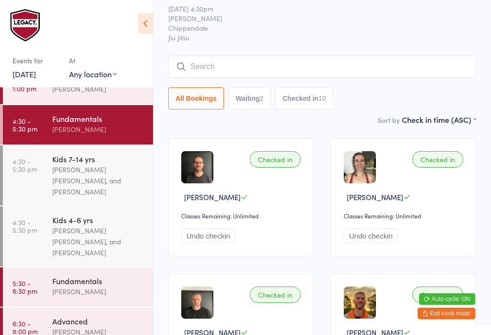
click at [254, 101] on button "Waiting 2" at bounding box center [250, 98] width 42 height 22
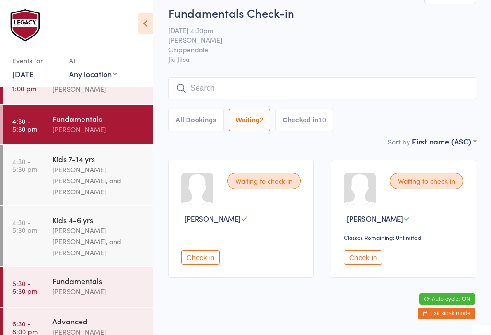
click at [211, 218] on span "[PERSON_NAME]" at bounding box center [212, 218] width 57 height 10
click at [214, 230] on div "Waiting to check in Jimmy Koster Check in" at bounding box center [240, 219] width 145 height 118
click at [223, 223] on span "[PERSON_NAME]" at bounding box center [212, 218] width 57 height 10
click at [218, 223] on span "[PERSON_NAME]" at bounding box center [212, 218] width 57 height 10
click at [220, 223] on span "[PERSON_NAME]" at bounding box center [212, 218] width 57 height 10
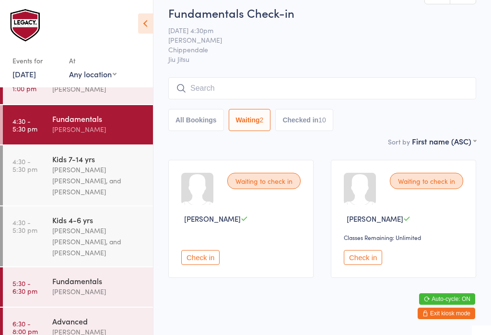
click at [195, 131] on button "All Bookings" at bounding box center [196, 120] width 56 height 22
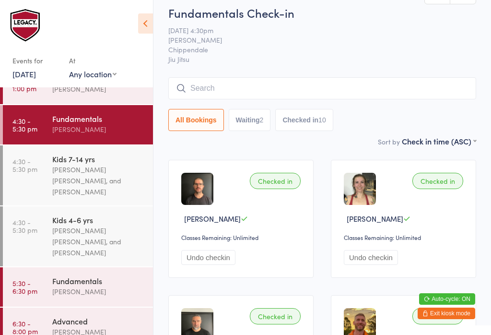
click at [188, 124] on button "All Bookings" at bounding box center [196, 120] width 56 height 22
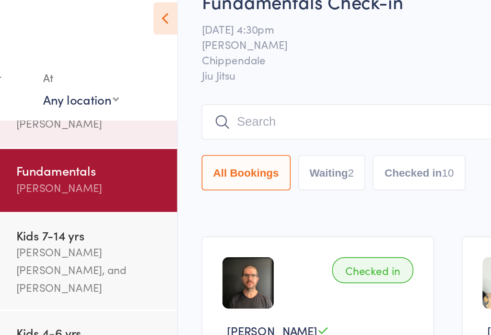
scroll to position [0, 0]
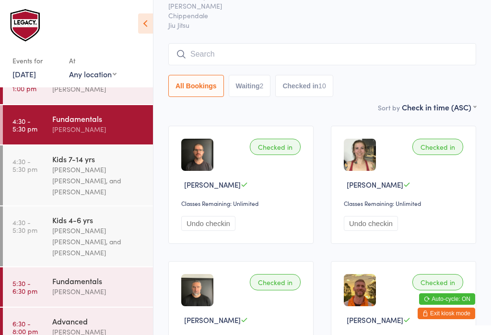
click at [249, 92] on button "Waiting 2" at bounding box center [250, 86] width 42 height 22
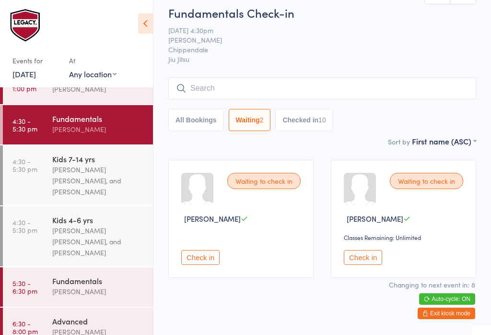
click at [201, 123] on button "All Bookings" at bounding box center [196, 120] width 56 height 22
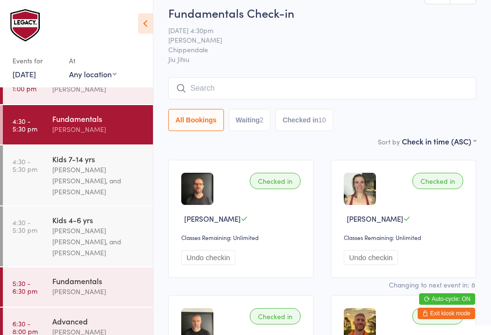
click at [252, 118] on button "Waiting 2" at bounding box center [250, 120] width 42 height 22
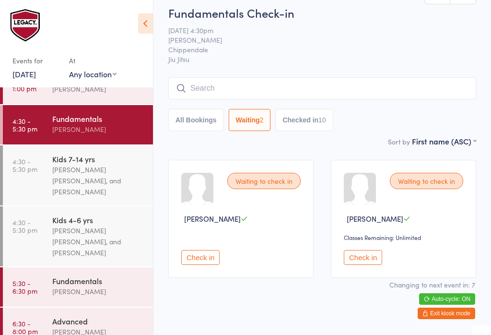
click at [202, 120] on button "All Bookings" at bounding box center [196, 120] width 56 height 22
select select "4"
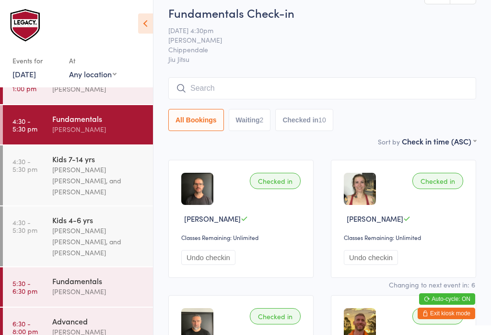
click at [110, 170] on div "[PERSON_NAME] [PERSON_NAME], and [PERSON_NAME]" at bounding box center [98, 180] width 93 height 33
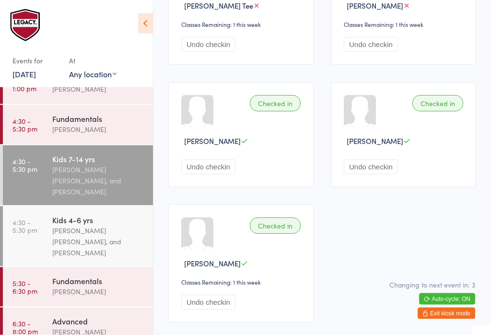
scroll to position [408, 0]
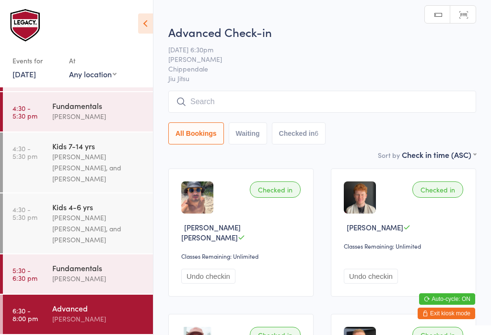
scroll to position [118, 0]
click at [116, 290] on div "Fundamentals [PERSON_NAME]" at bounding box center [102, 273] width 101 height 38
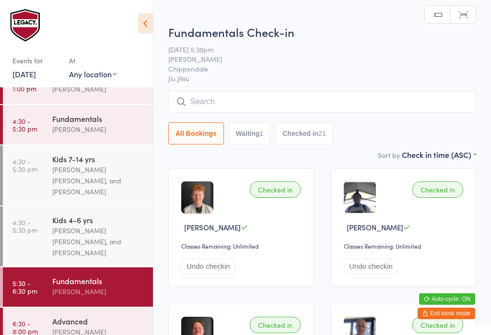
click at [256, 143] on button "Waiting 1" at bounding box center [250, 133] width 42 height 22
select select "0"
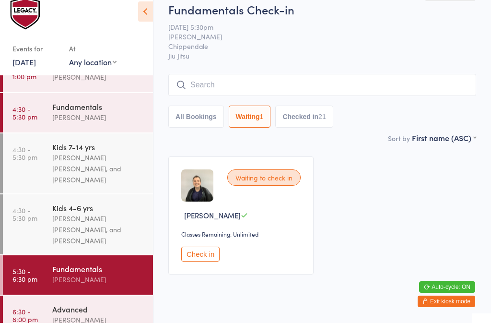
scroll to position [12, 0]
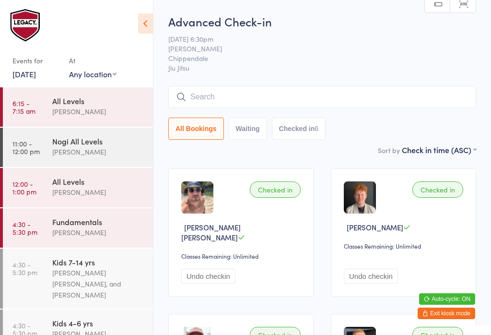
click at [230, 101] on input "search" at bounding box center [322, 97] width 308 height 22
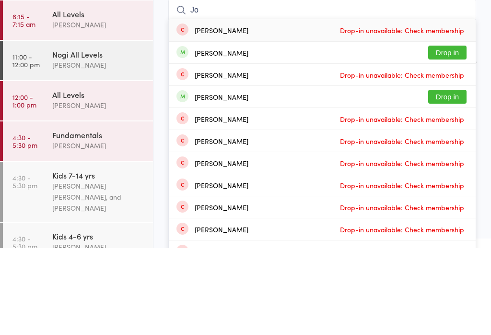
type input "J"
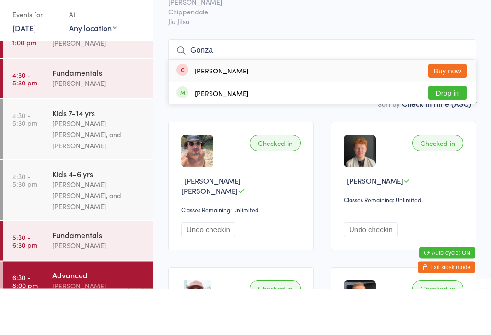
type input "Gonza"
click at [458, 132] on button "Drop in" at bounding box center [447, 139] width 38 height 14
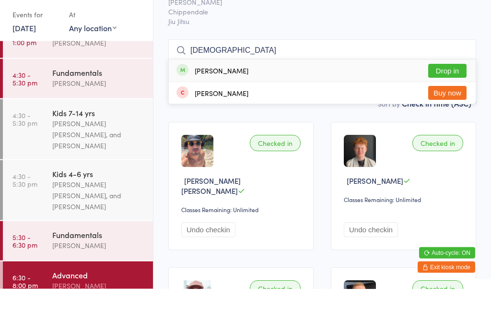
type input "thais"
click at [438, 110] on button "Drop in" at bounding box center [447, 117] width 38 height 14
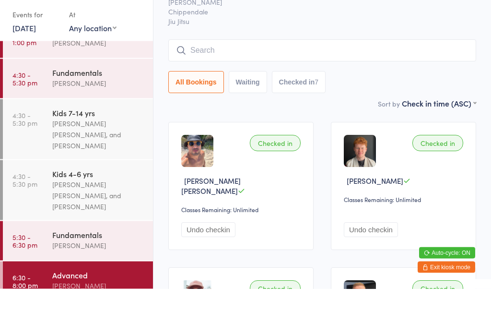
scroll to position [47, 0]
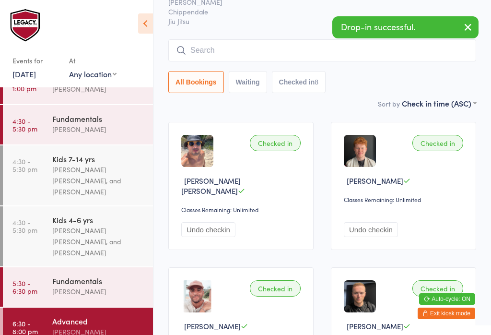
click at [282, 45] on input "search" at bounding box center [322, 50] width 308 height 22
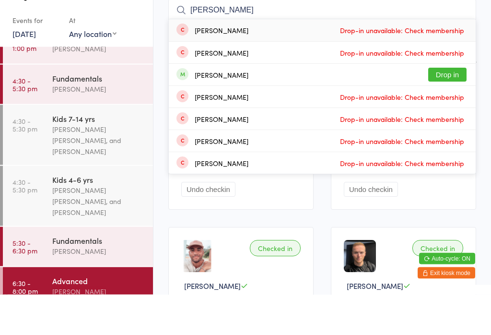
type input "Ng"
click at [453, 108] on button "Drop in" at bounding box center [447, 115] width 38 height 14
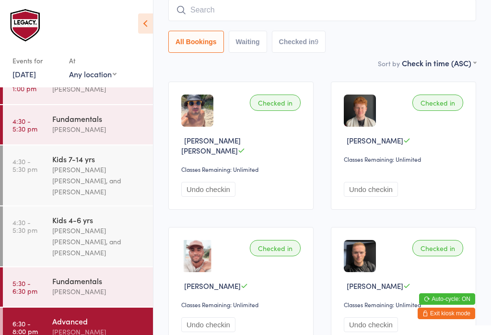
click at [243, 6] on input "search" at bounding box center [322, 10] width 308 height 22
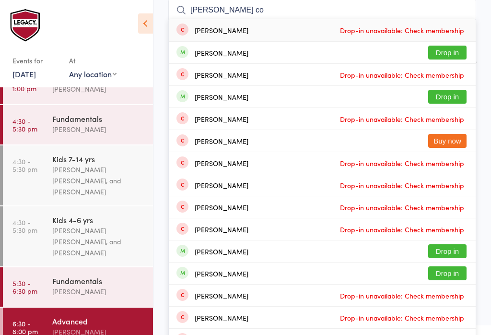
type input "Daniel co"
click at [450, 51] on button "Drop in" at bounding box center [447, 53] width 38 height 14
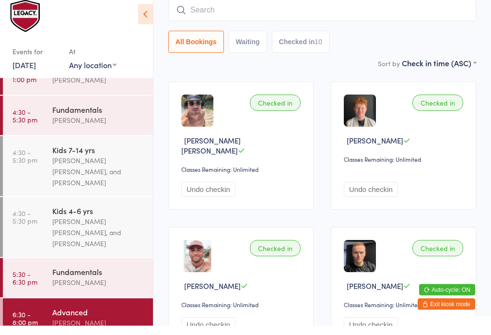
scroll to position [72, 0]
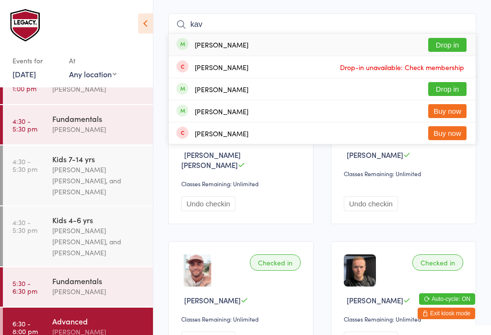
type input "kav"
click at [248, 91] on div "Richard Kavanagh" at bounding box center [222, 89] width 54 height 8
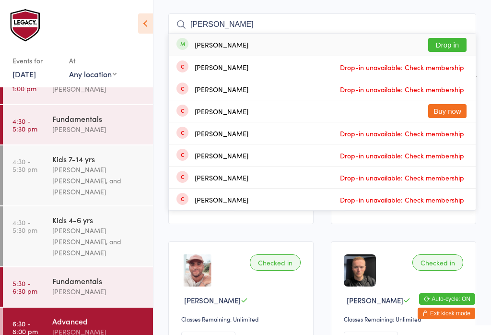
type input "brendan"
click at [452, 43] on button "Drop in" at bounding box center [447, 45] width 38 height 14
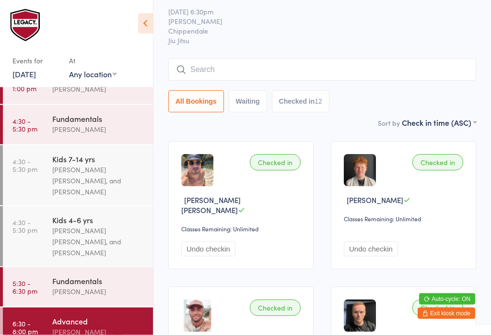
scroll to position [0, 0]
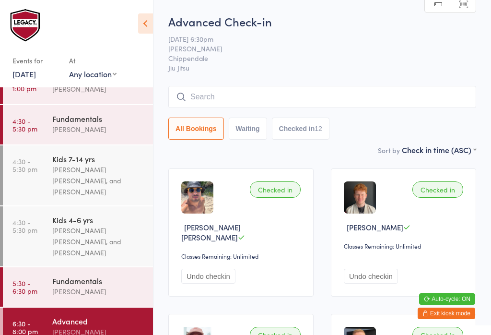
click at [242, 103] on input "search" at bounding box center [322, 97] width 308 height 22
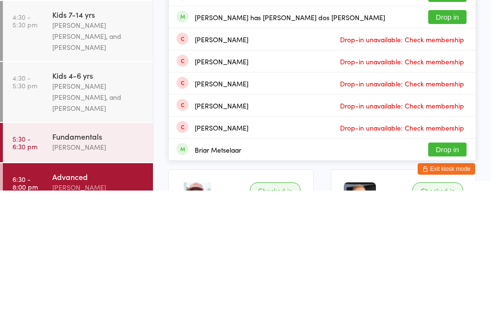
type input "Bruno m"
click at [447, 154] on button "Drop in" at bounding box center [447, 161] width 38 height 14
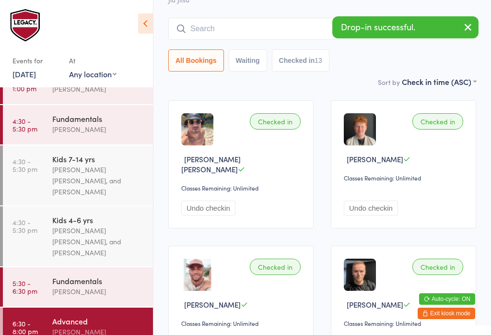
scroll to position [67, 0]
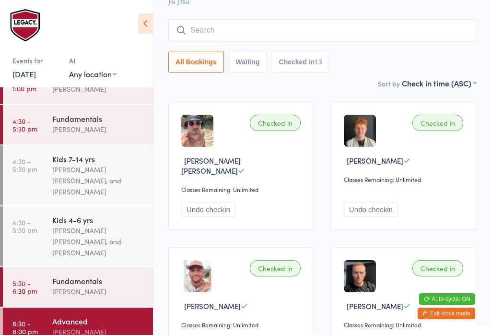
click at [245, 24] on input "search" at bounding box center [322, 30] width 308 height 22
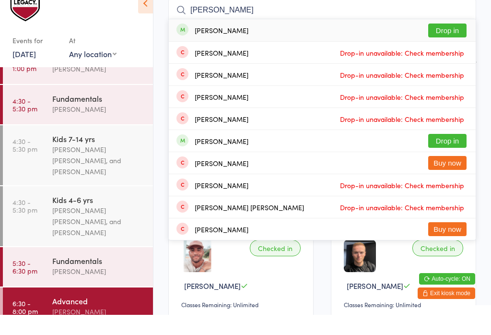
type input "Pedro de"
click at [455, 44] on button "Drop in" at bounding box center [447, 51] width 38 height 14
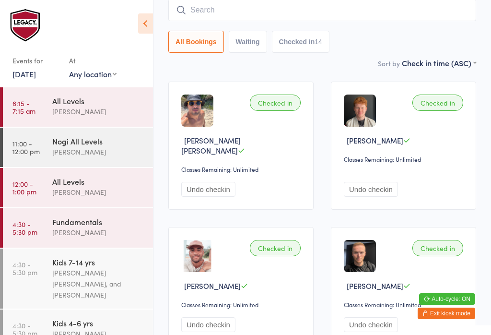
scroll to position [0, 0]
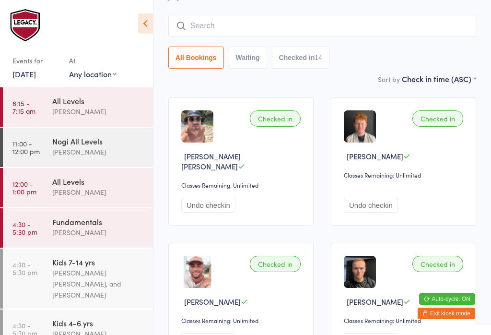
click at [375, 23] on input "search" at bounding box center [322, 26] width 308 height 22
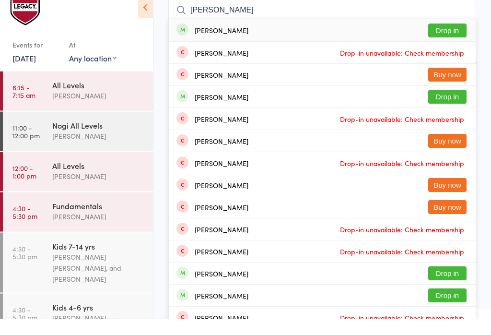
type input "Harry sta"
click at [461, 40] on button "Drop in" at bounding box center [447, 47] width 38 height 14
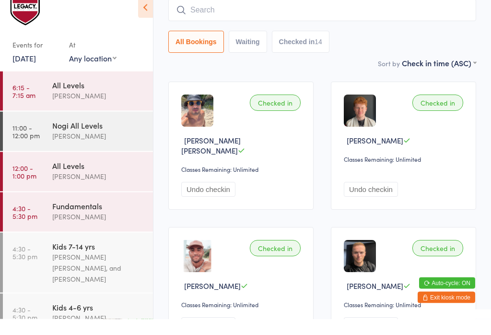
scroll to position [87, 0]
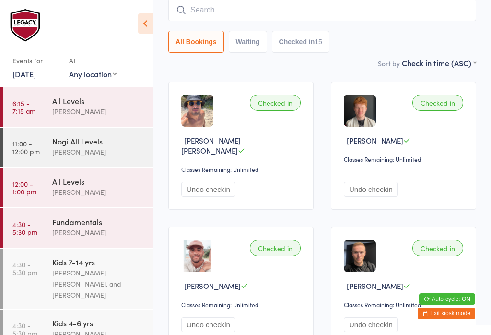
click at [199, 7] on input "search" at bounding box center [322, 10] width 308 height 22
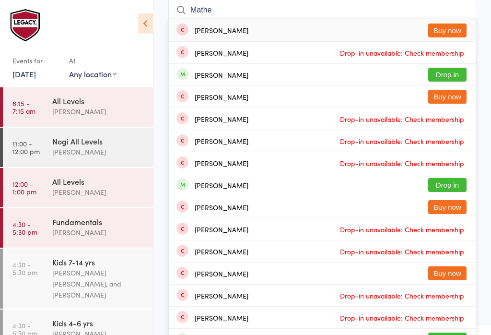
type input "Mathe"
click at [454, 72] on button "Drop in" at bounding box center [447, 75] width 38 height 14
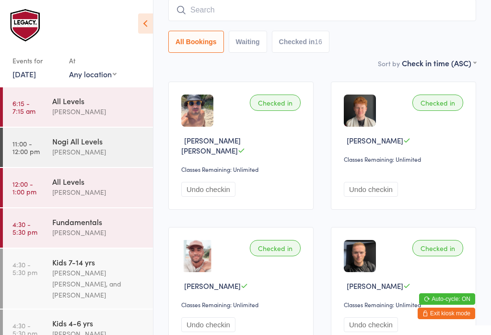
click at [280, 8] on input "search" at bounding box center [322, 10] width 308 height 22
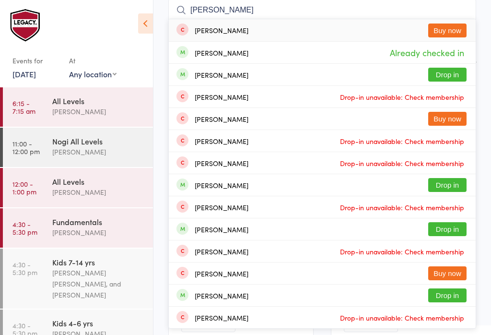
type input "Jessica"
click at [452, 74] on button "Drop in" at bounding box center [447, 75] width 38 height 14
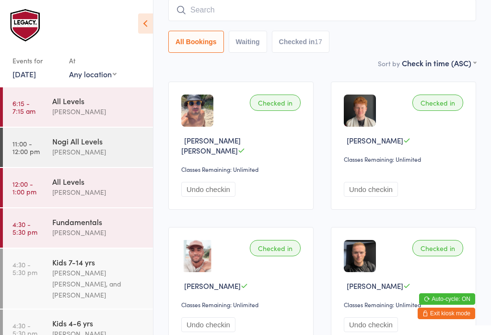
click at [271, 8] on input "search" at bounding box center [322, 10] width 308 height 22
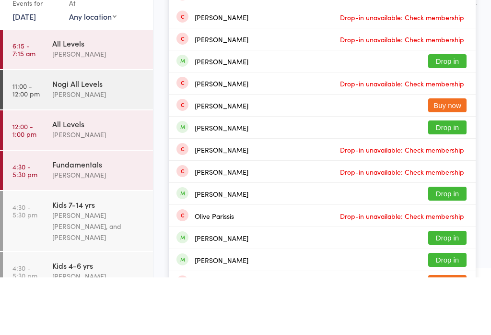
type input "Oliver"
click at [457, 178] on button "Drop in" at bounding box center [447, 185] width 38 height 14
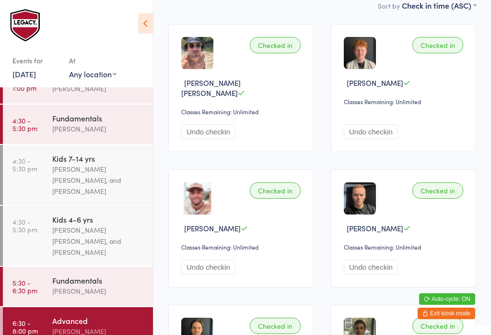
scroll to position [103, 0]
click at [70, 331] on div "[PERSON_NAME]" at bounding box center [98, 331] width 93 height 11
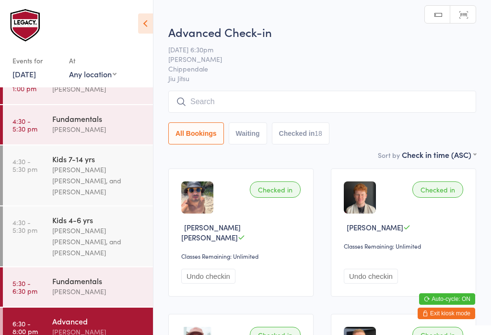
click at [82, 318] on div "Advanced" at bounding box center [98, 320] width 93 height 11
click at [248, 104] on input "search" at bounding box center [322, 102] width 308 height 22
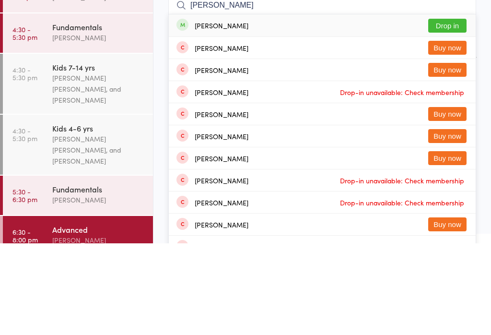
type input "Manion"
click at [439, 110] on button "Drop in" at bounding box center [447, 117] width 38 height 14
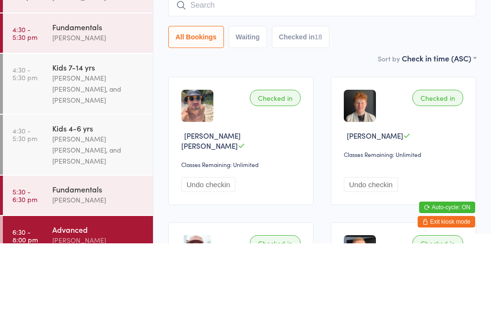
scroll to position [92, 0]
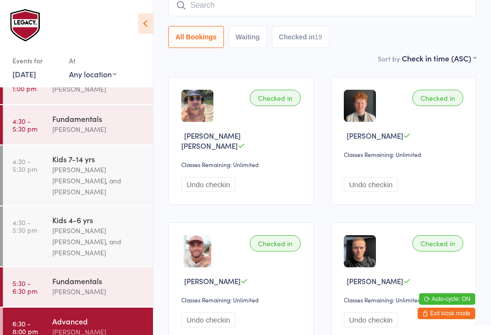
click at [377, 180] on button "Undo checkin" at bounding box center [371, 184] width 54 height 15
